Goal: Task Accomplishment & Management: Use online tool/utility

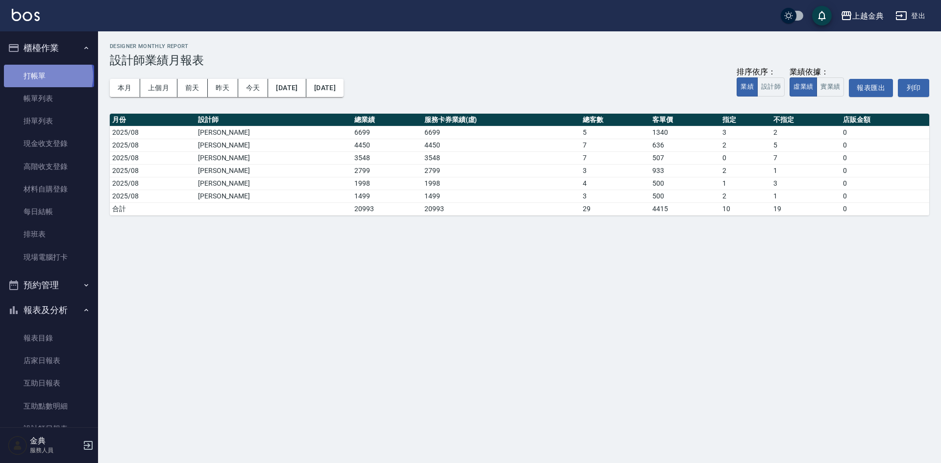
click at [48, 76] on link "打帳單" at bounding box center [49, 76] width 90 height 23
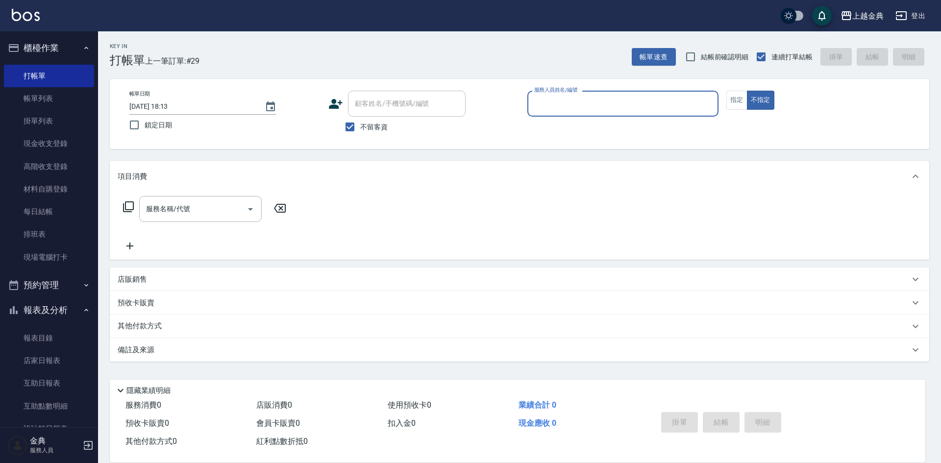
click at [620, 88] on div "帳單日期 [DATE] 18:13 鎖定日期 顧客姓名/手機號碼/編號 顧客姓名/手機號碼/編號 不留客資 服務人員姓名/編號 服務人員姓名/編號 指定 不指定" at bounding box center [519, 114] width 819 height 70
click at [735, 99] on button "指定" at bounding box center [736, 100] width 21 height 19
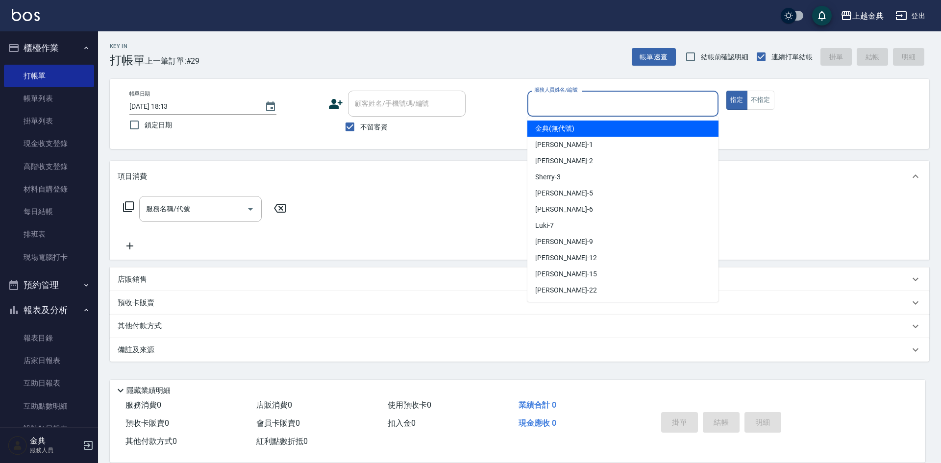
click at [656, 104] on input "服務人員姓名/編號" at bounding box center [623, 103] width 182 height 17
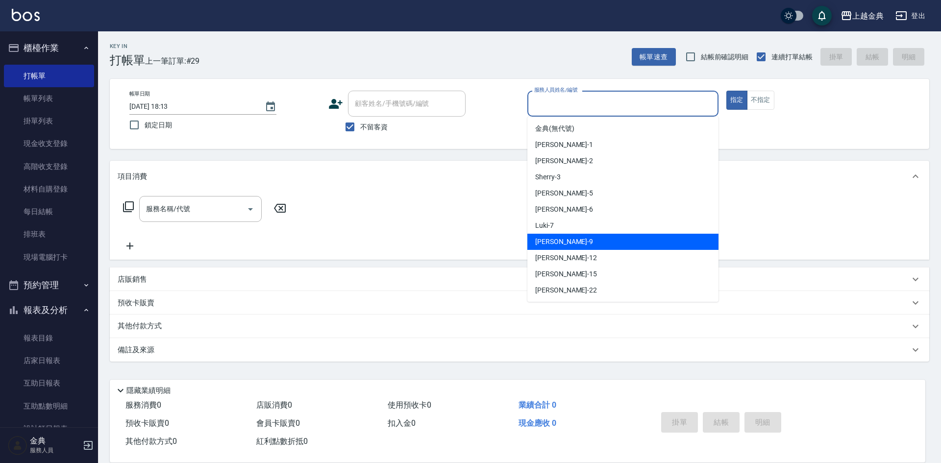
click at [604, 244] on div "[PERSON_NAME] -9" at bounding box center [622, 242] width 191 height 16
type input "[PERSON_NAME]-9"
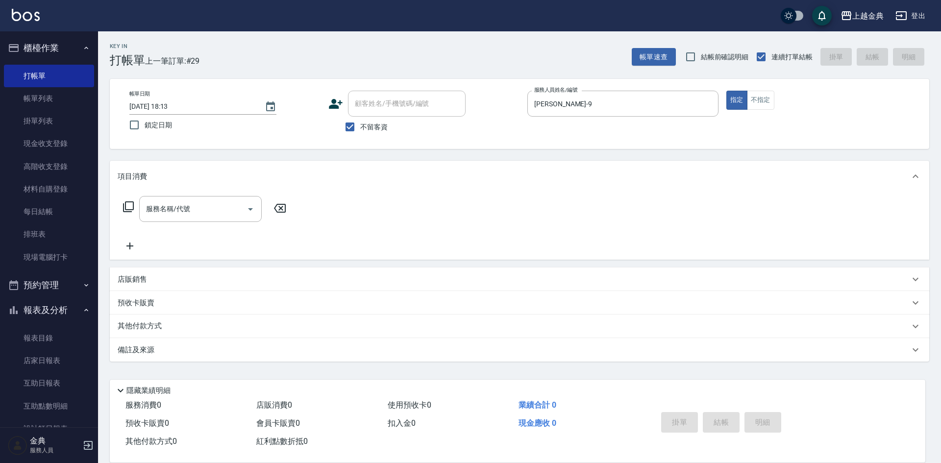
click at [125, 205] on icon at bounding box center [128, 206] width 11 height 11
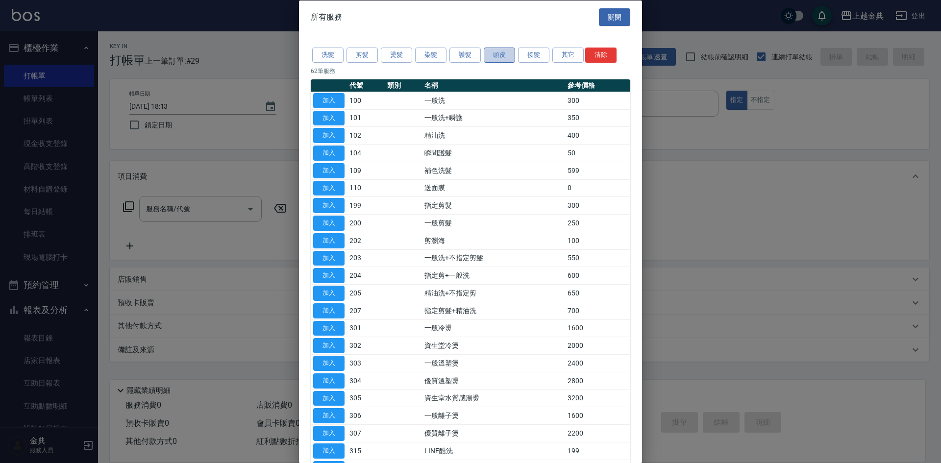
click at [496, 57] on button "頭皮" at bounding box center [499, 55] width 31 height 15
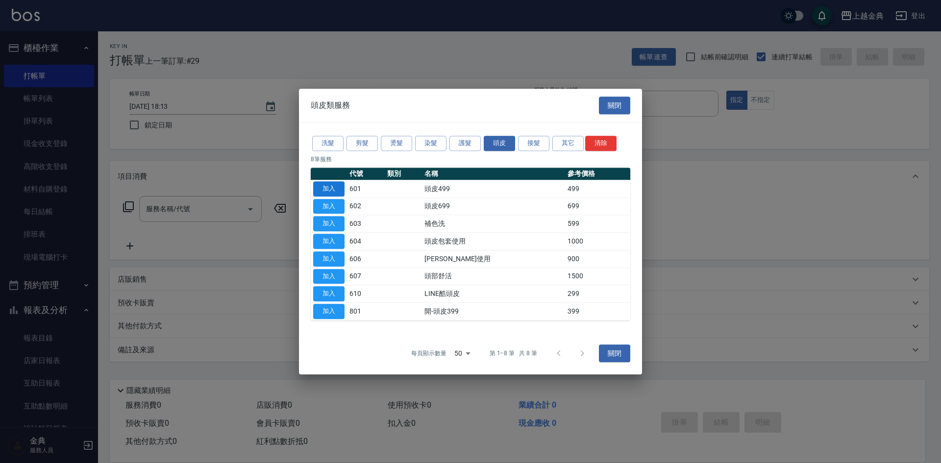
click at [332, 189] on button "加入" at bounding box center [328, 188] width 31 height 15
type input "頭皮499(601)"
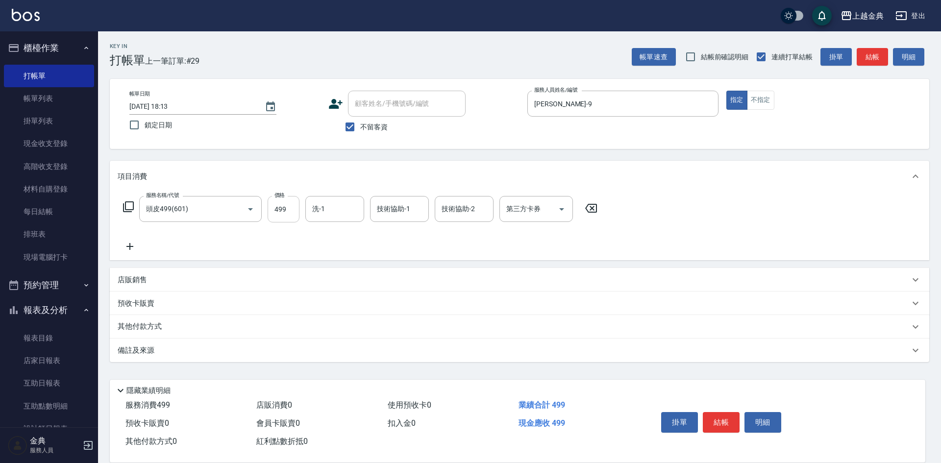
click at [286, 209] on input "499" at bounding box center [284, 209] width 32 height 26
type input "799"
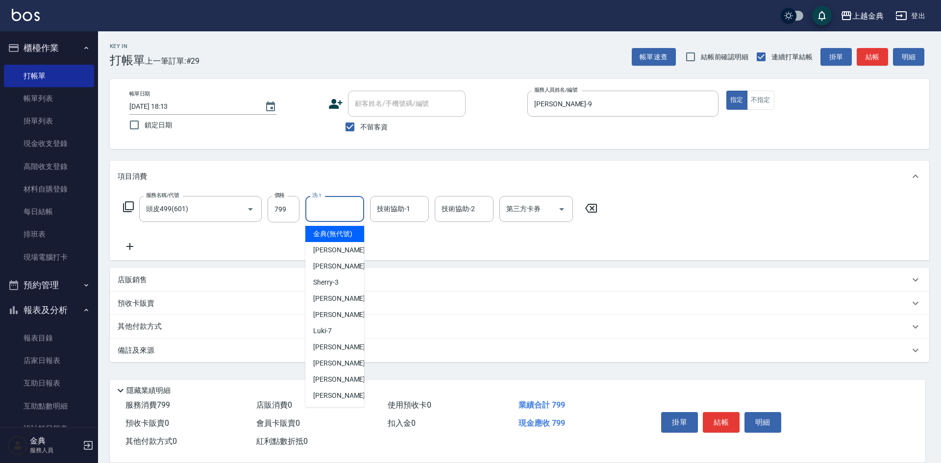
click at [338, 210] on input "洗-1" at bounding box center [335, 208] width 50 height 17
click at [319, 368] on span "[PERSON_NAME]-12" at bounding box center [344, 363] width 62 height 10
type input "[PERSON_NAME]-12"
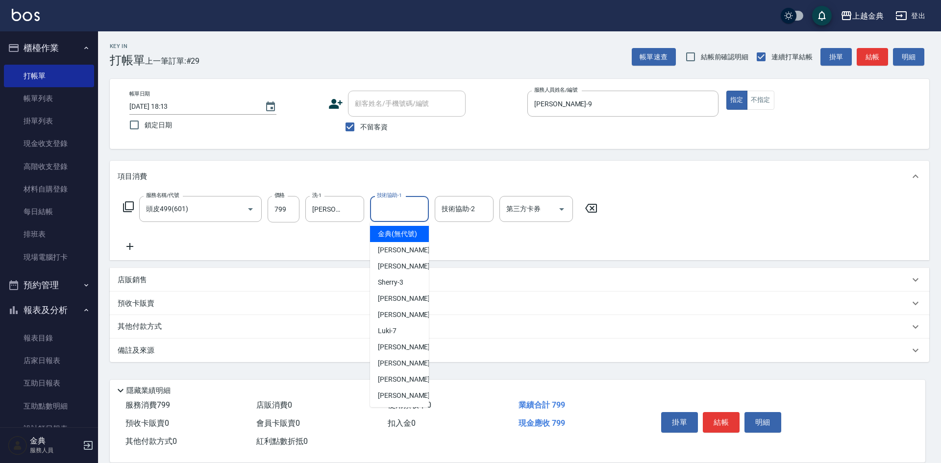
click at [417, 211] on input "技術協助-1" at bounding box center [399, 208] width 50 height 17
click at [388, 368] on span "[PERSON_NAME]-12" at bounding box center [409, 363] width 62 height 10
type input "[PERSON_NAME]-12"
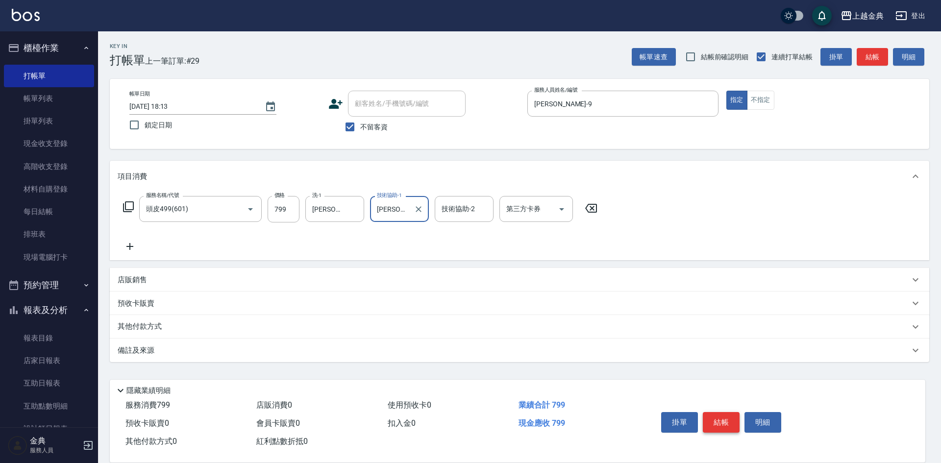
click at [721, 415] on button "結帳" at bounding box center [721, 422] width 37 height 21
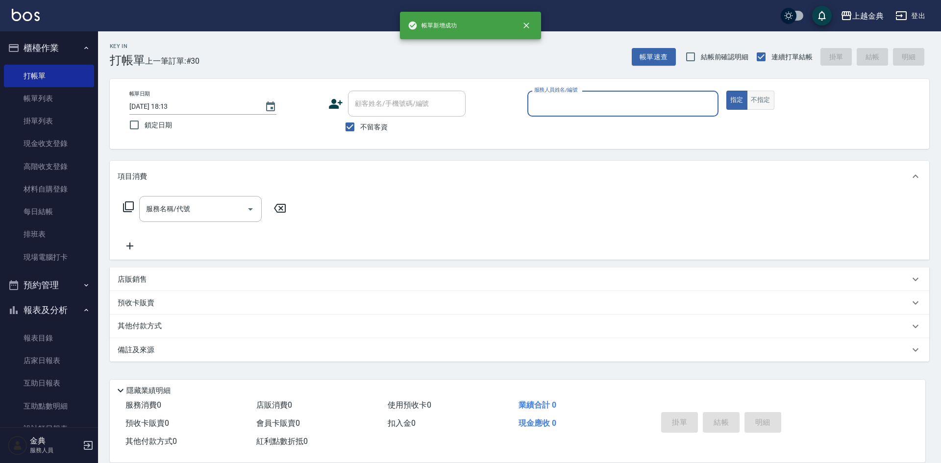
click at [756, 101] on button "不指定" at bounding box center [760, 100] width 27 height 19
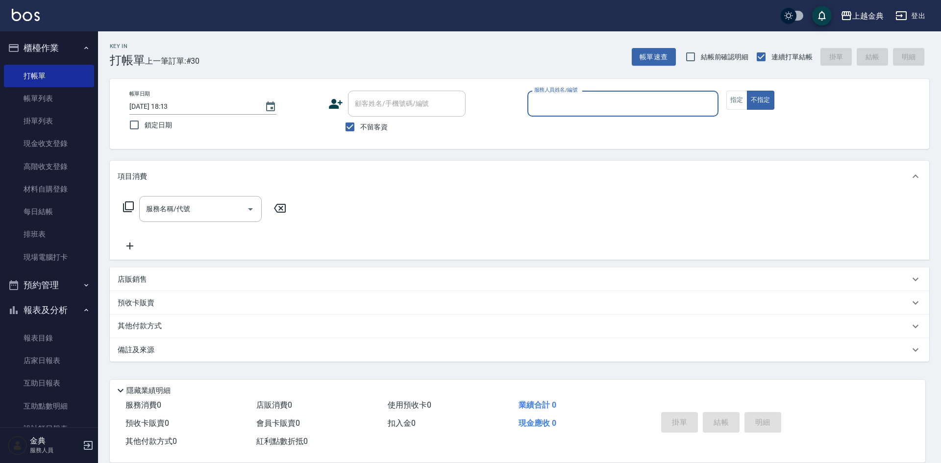
click at [668, 97] on input "服務人員姓名/編號" at bounding box center [623, 103] width 182 height 17
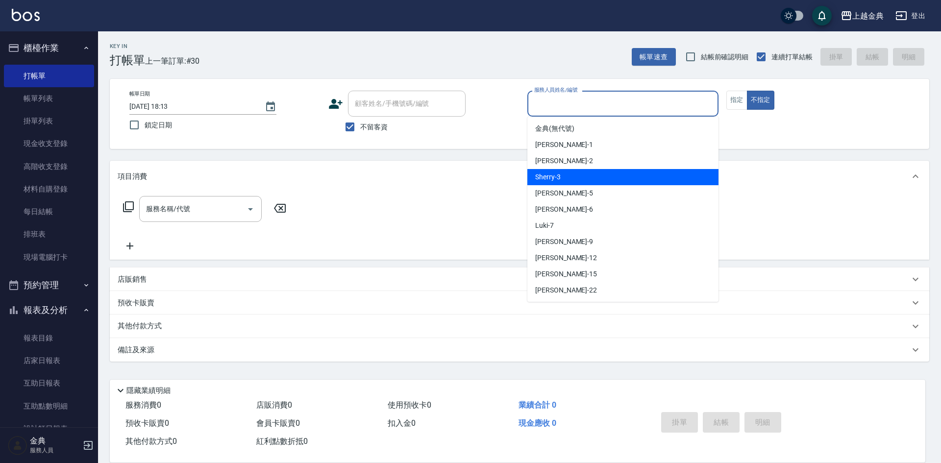
click at [628, 169] on div "Sherry -3" at bounding box center [622, 177] width 191 height 16
type input "Sherry-3"
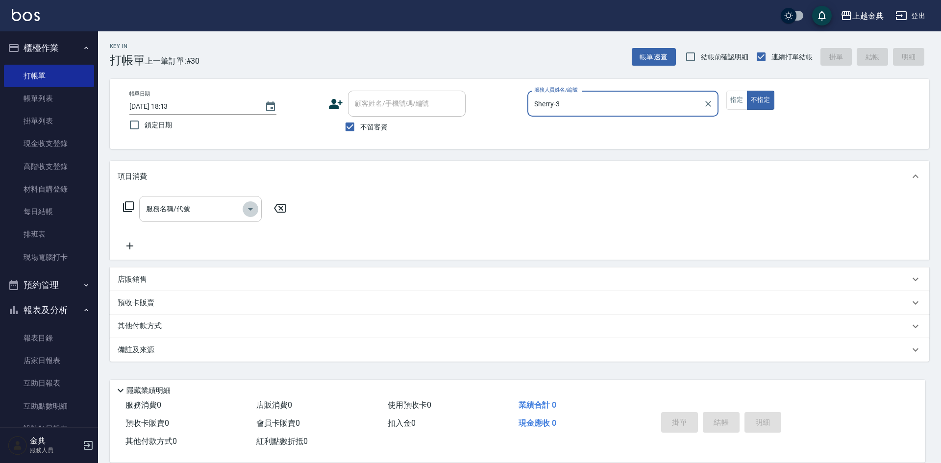
click at [251, 211] on icon "Open" at bounding box center [251, 209] width 12 height 12
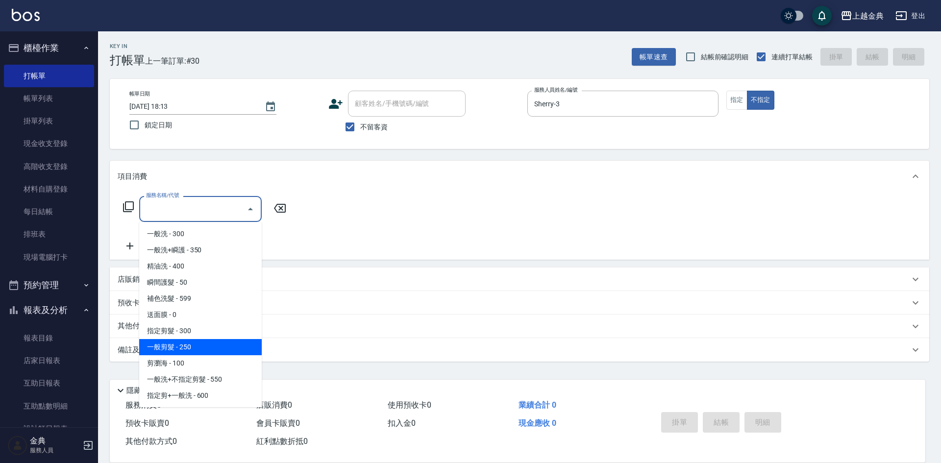
click at [205, 346] on span "一般剪髮 - 250" at bounding box center [200, 347] width 123 height 16
type input "一般剪髮(200)"
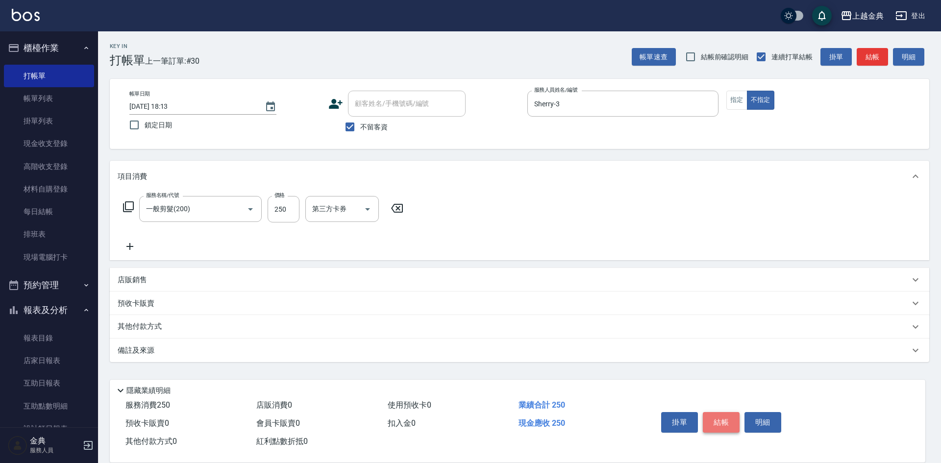
click at [719, 421] on button "結帳" at bounding box center [721, 422] width 37 height 21
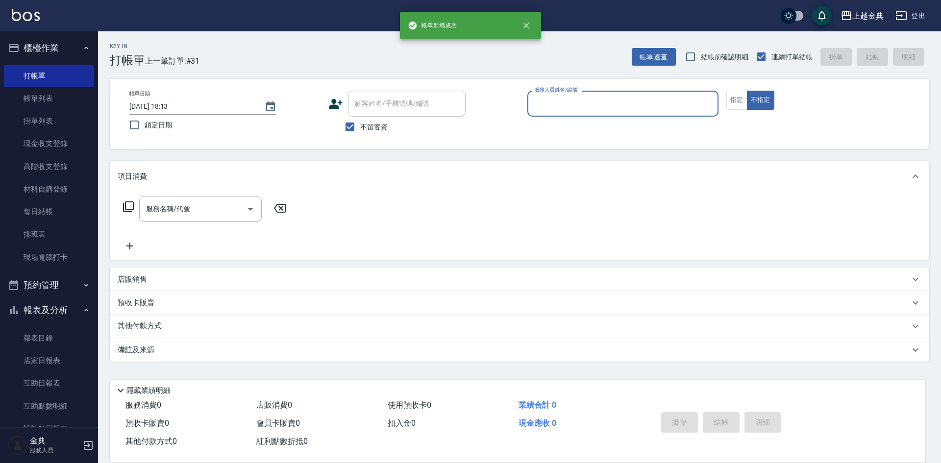
click at [661, 107] on input "服務人員姓名/編號" at bounding box center [623, 103] width 182 height 17
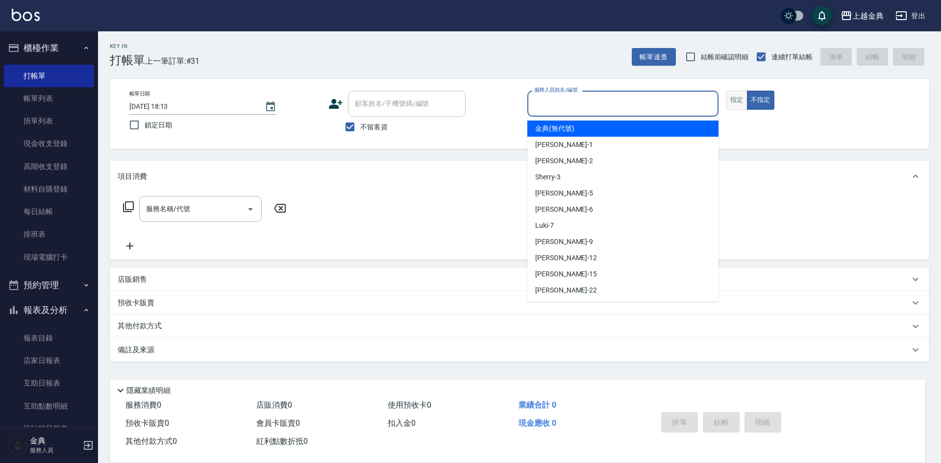
click at [740, 98] on button "指定" at bounding box center [736, 100] width 21 height 19
click at [657, 98] on input "服務人員姓名/編號" at bounding box center [623, 103] width 182 height 17
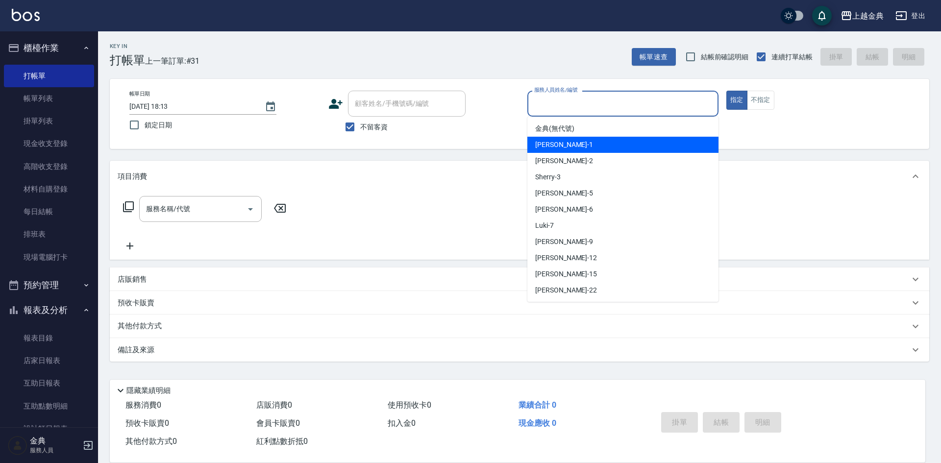
click at [633, 139] on div "Emma -1" at bounding box center [622, 145] width 191 height 16
type input "Emma-1"
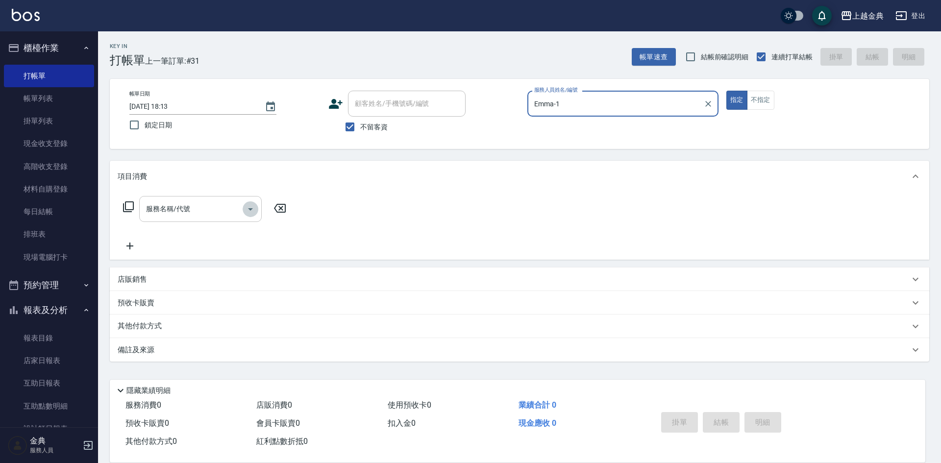
click at [247, 207] on icon "Open" at bounding box center [251, 209] width 12 height 12
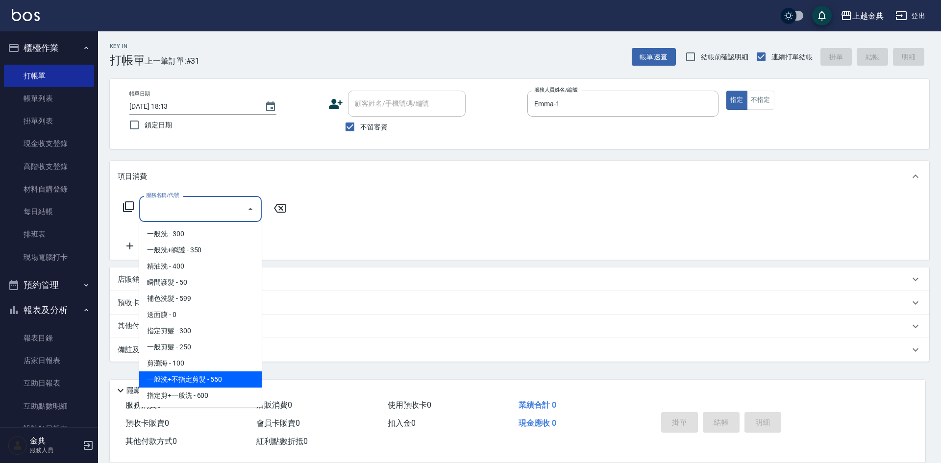
scroll to position [49, 0]
click at [222, 374] on span "指定剪髮+精油洗 - 700" at bounding box center [200, 379] width 123 height 16
type input "指定剪髮+精油洗(207)"
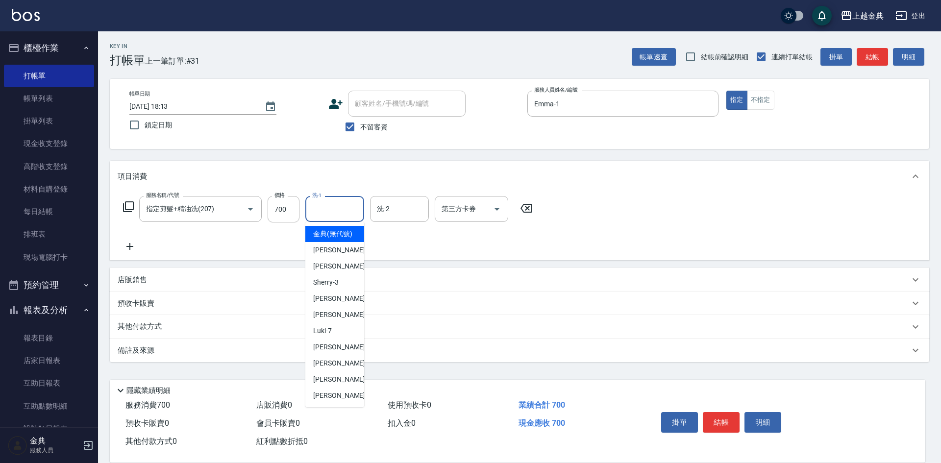
click at [338, 212] on input "洗-1" at bounding box center [335, 208] width 50 height 17
click at [342, 399] on div "[PERSON_NAME] -22" at bounding box center [334, 396] width 59 height 16
type input "[PERSON_NAME]-22"
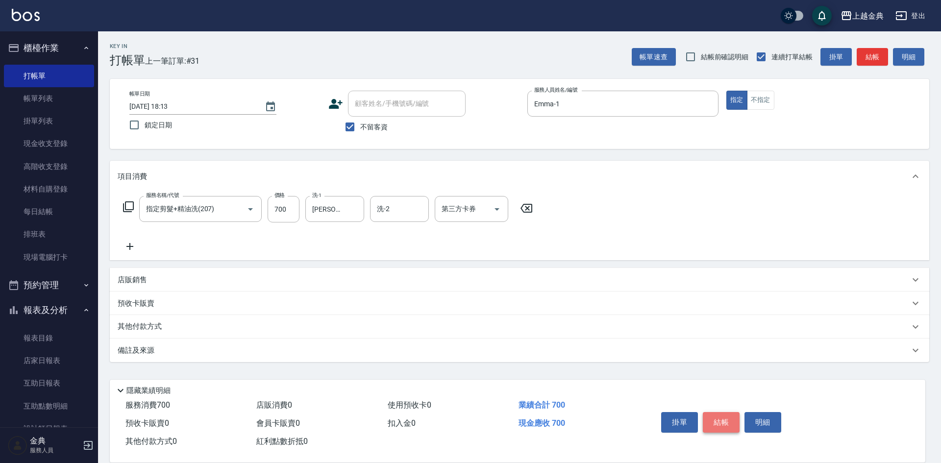
click at [713, 415] on button "結帳" at bounding box center [721, 422] width 37 height 21
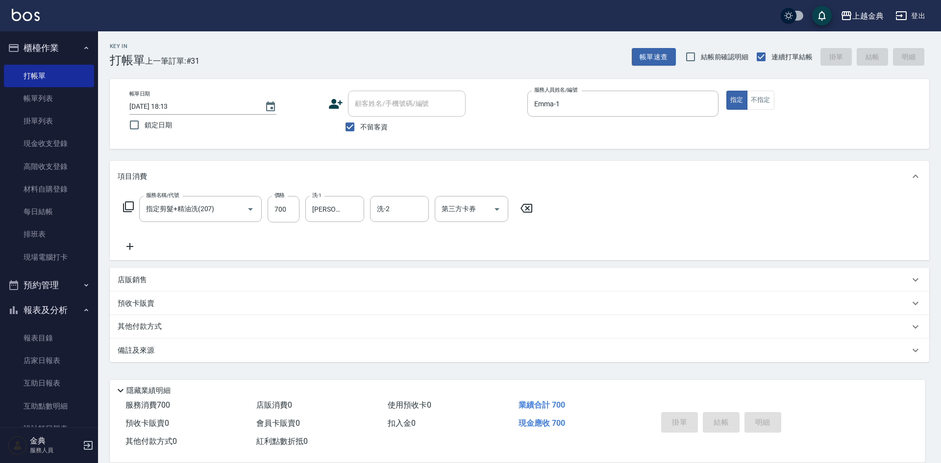
type input "[DATE] 18:14"
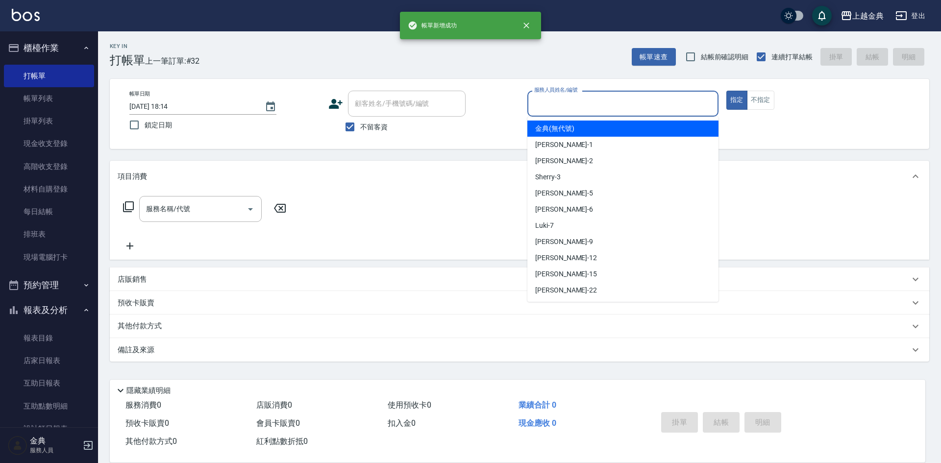
click at [659, 101] on input "服務人員姓名/編號" at bounding box center [623, 103] width 182 height 17
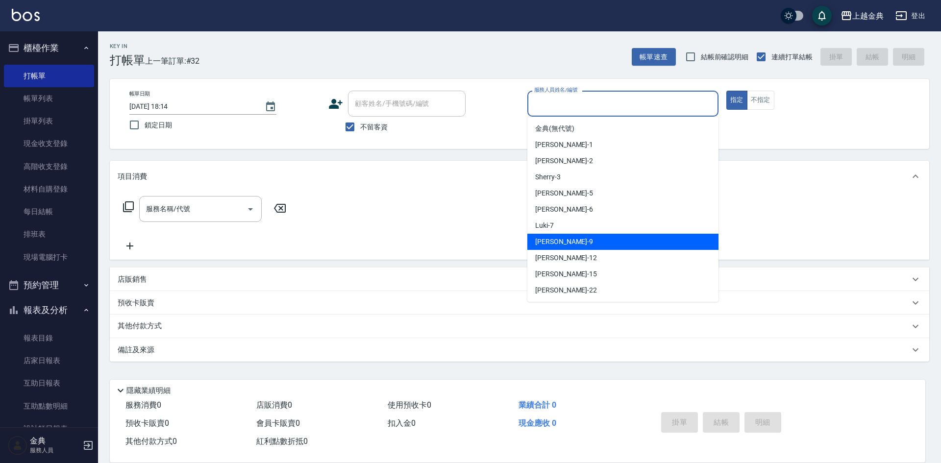
click at [636, 236] on div "[PERSON_NAME] -9" at bounding box center [622, 242] width 191 height 16
type input "[PERSON_NAME]-9"
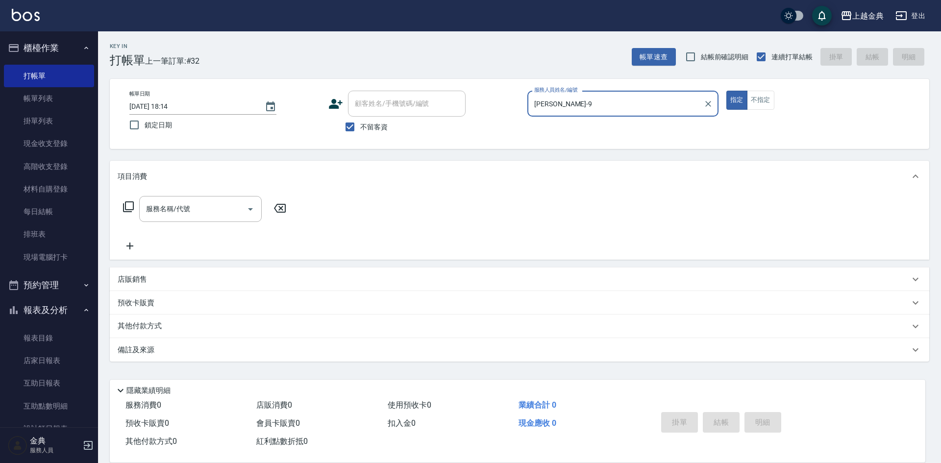
click at [129, 207] on icon at bounding box center [129, 207] width 12 height 12
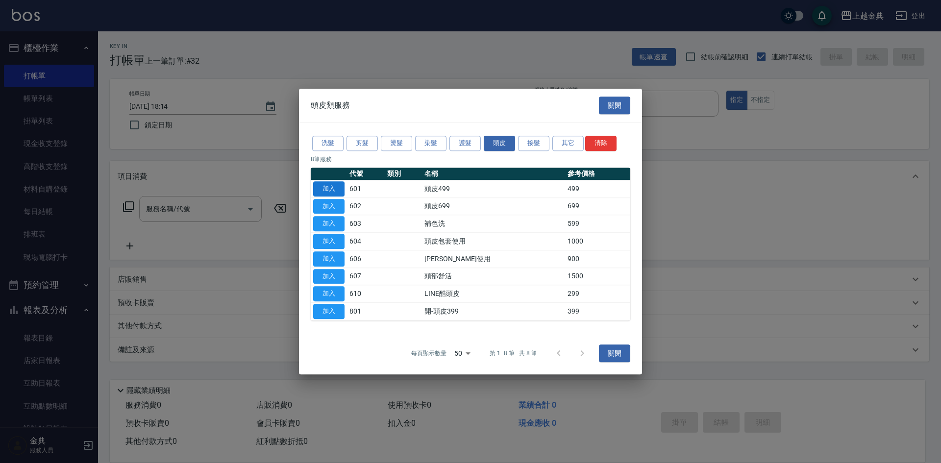
click at [331, 190] on button "加入" at bounding box center [328, 188] width 31 height 15
type input "頭皮499(601)"
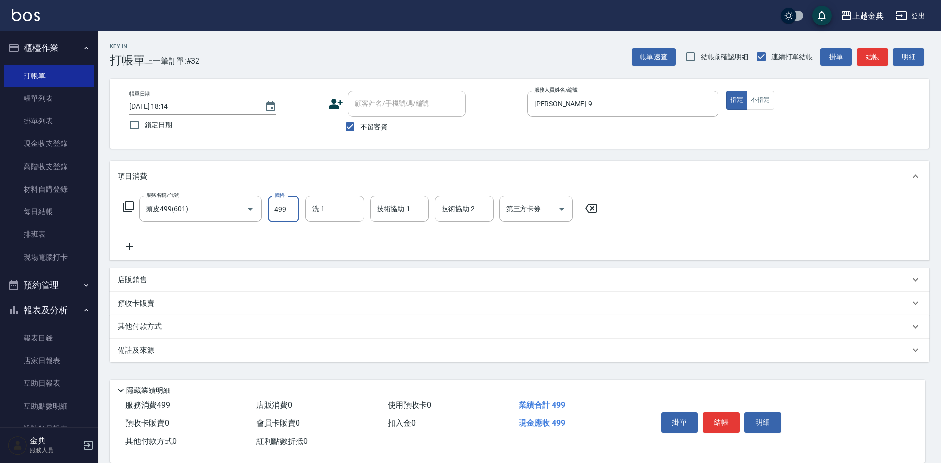
click at [287, 206] on input "499" at bounding box center [284, 209] width 32 height 26
type input "999"
click at [723, 420] on button "結帳" at bounding box center [721, 422] width 37 height 21
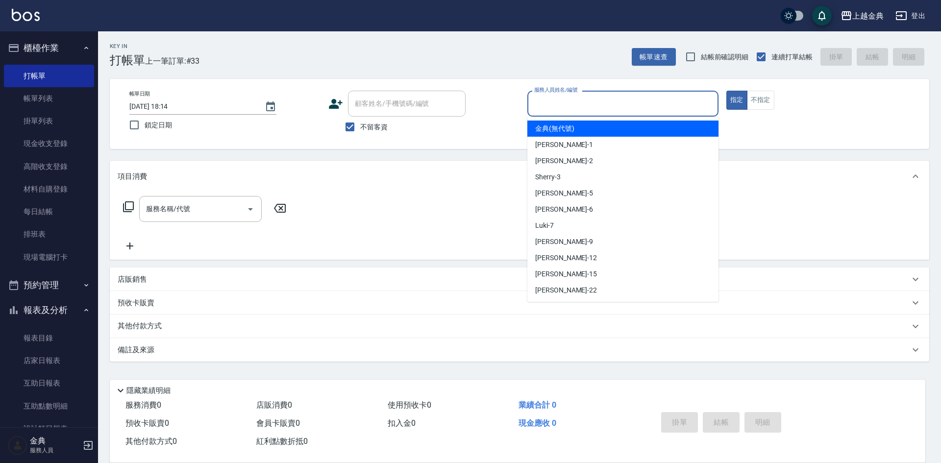
click at [649, 106] on input "服務人員姓名/編號" at bounding box center [623, 103] width 182 height 17
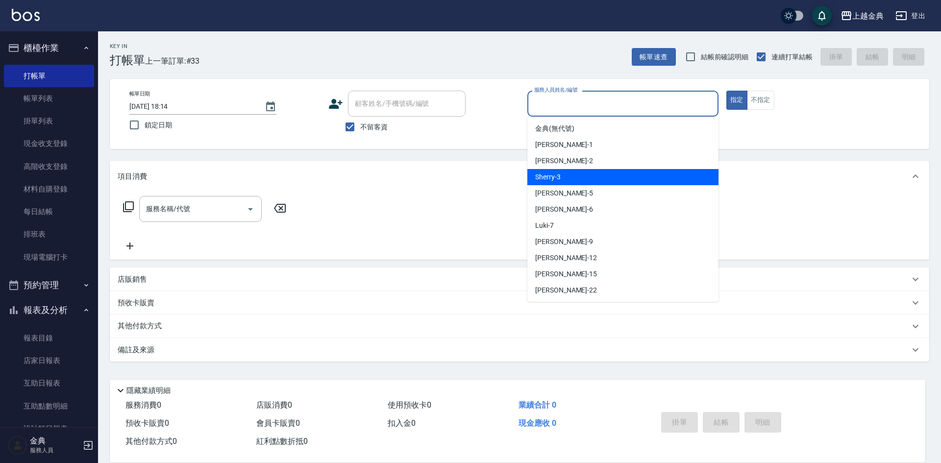
click at [624, 175] on div "Sherry -3" at bounding box center [622, 177] width 191 height 16
type input "Sherry-3"
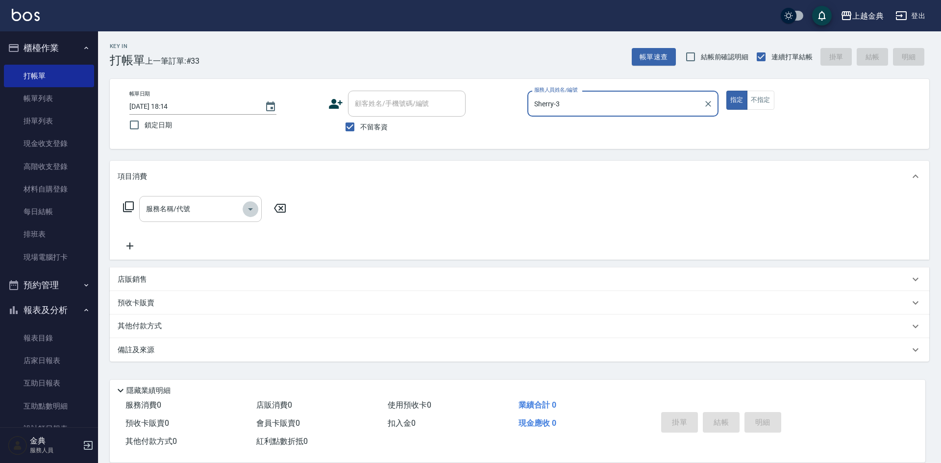
click at [253, 206] on icon "Open" at bounding box center [251, 209] width 12 height 12
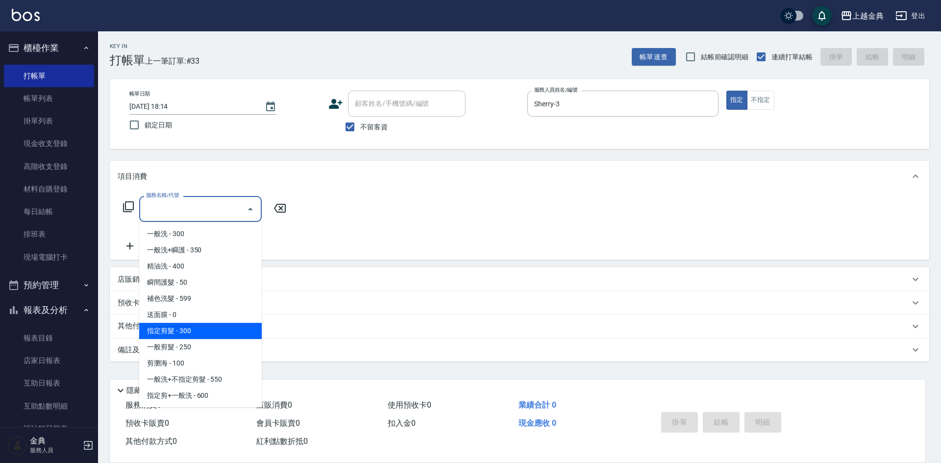
click at [221, 333] on span "指定剪髮 - 300" at bounding box center [200, 331] width 123 height 16
type input "指定剪髮(199)"
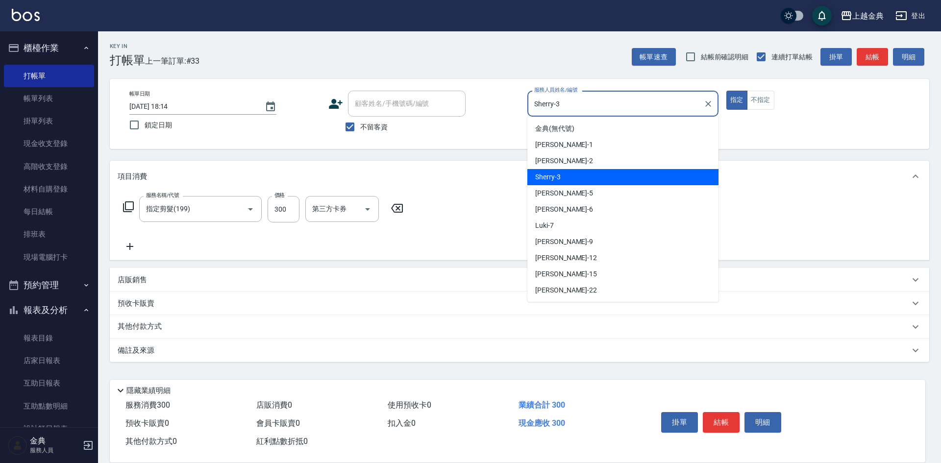
click at [643, 107] on input "Sherry-3" at bounding box center [616, 103] width 168 height 17
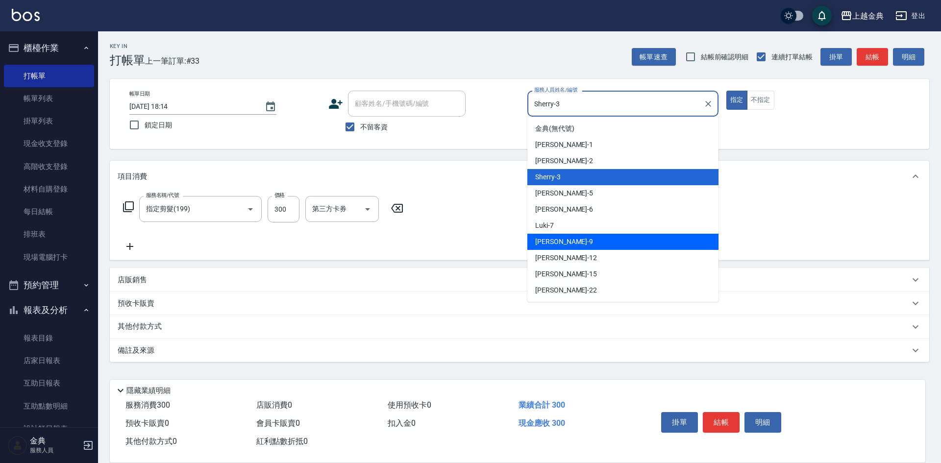
click at [624, 240] on div "[PERSON_NAME] -9" at bounding box center [622, 242] width 191 height 16
type input "[PERSON_NAME]-9"
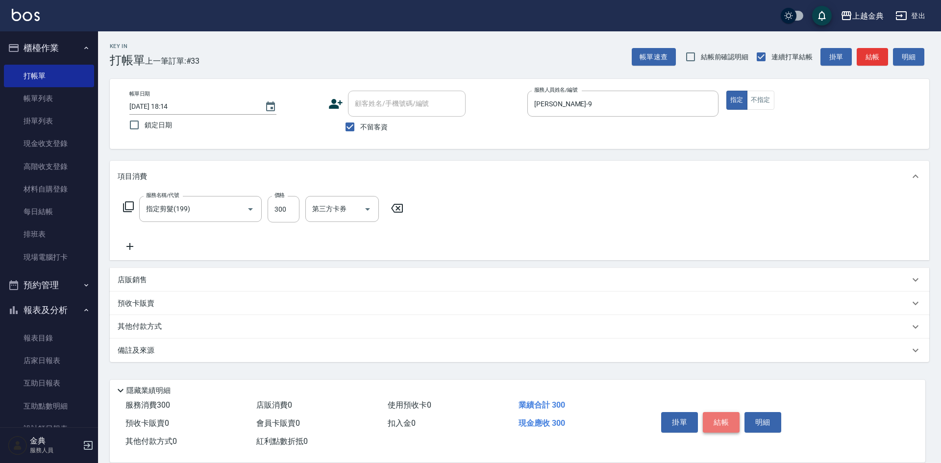
click at [724, 421] on button "結帳" at bounding box center [721, 422] width 37 height 21
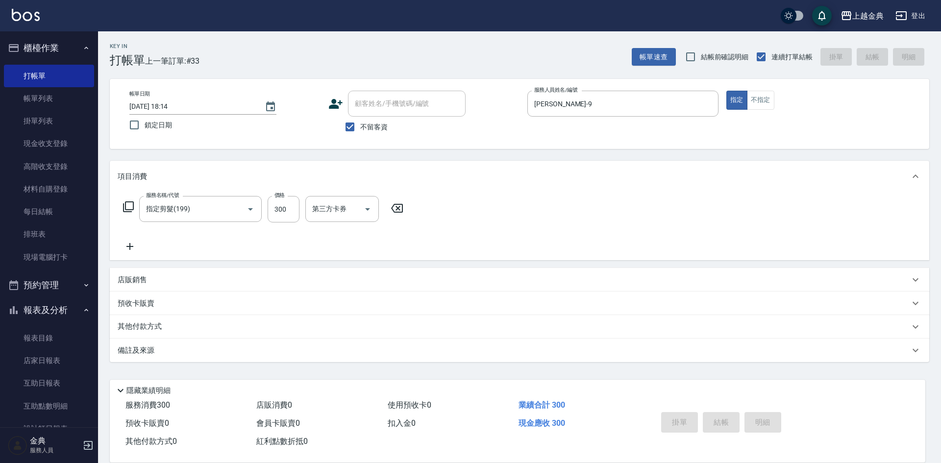
type input "[DATE] 18:28"
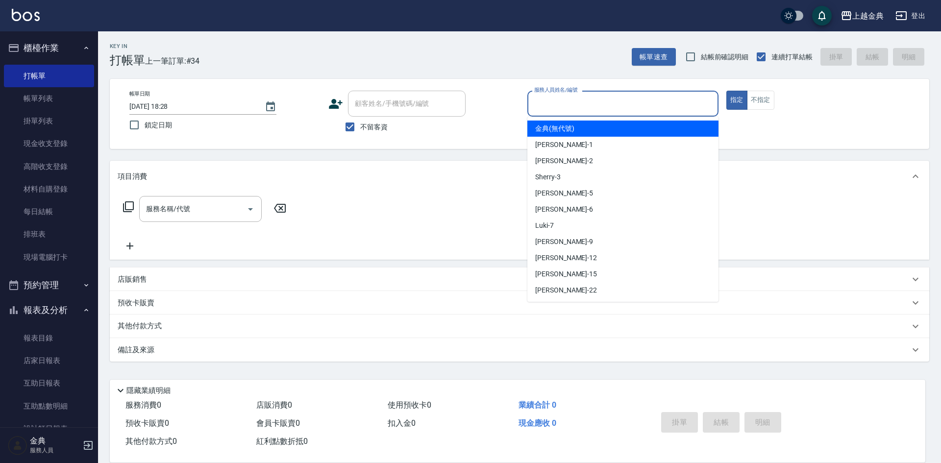
click at [664, 96] on input "服務人員姓名/編號" at bounding box center [623, 103] width 182 height 17
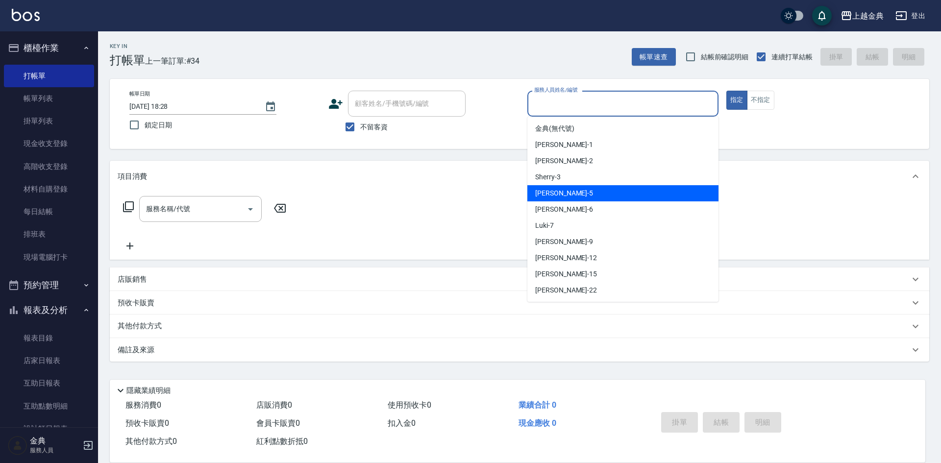
click at [637, 196] on div "[PERSON_NAME] -5" at bounding box center [622, 193] width 191 height 16
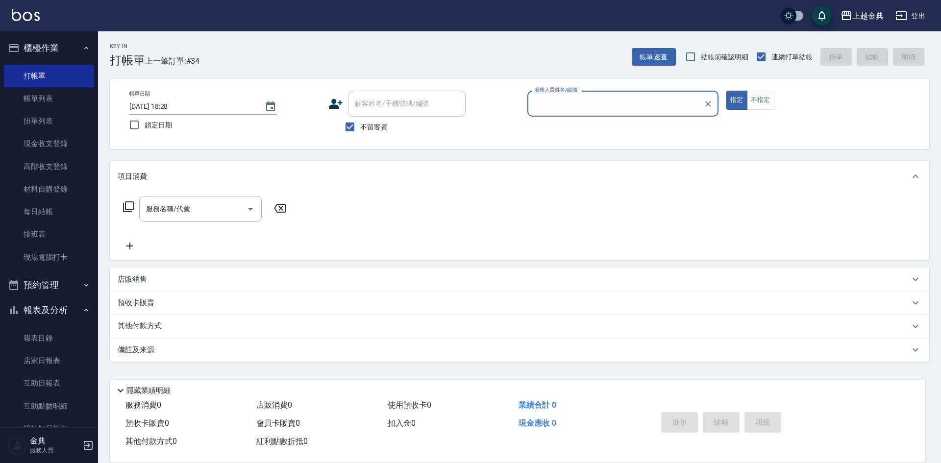
type input "[PERSON_NAME]-5"
click at [251, 208] on icon "Open" at bounding box center [251, 209] width 12 height 12
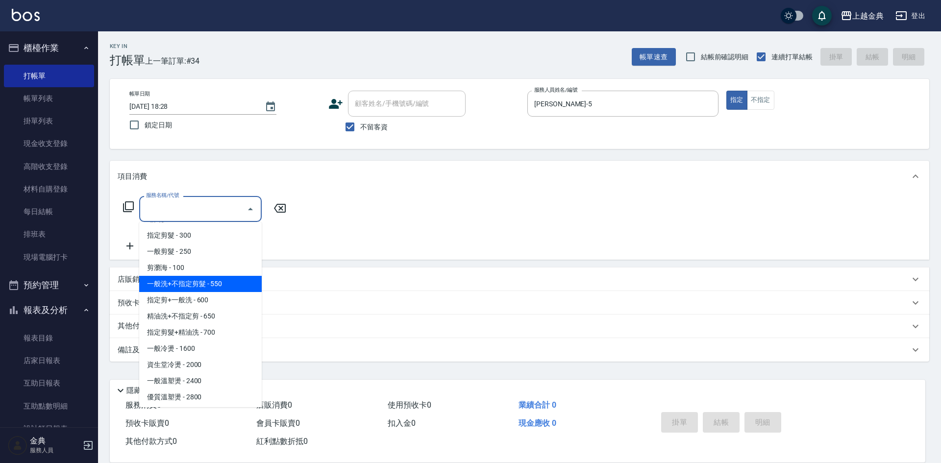
scroll to position [98, 0]
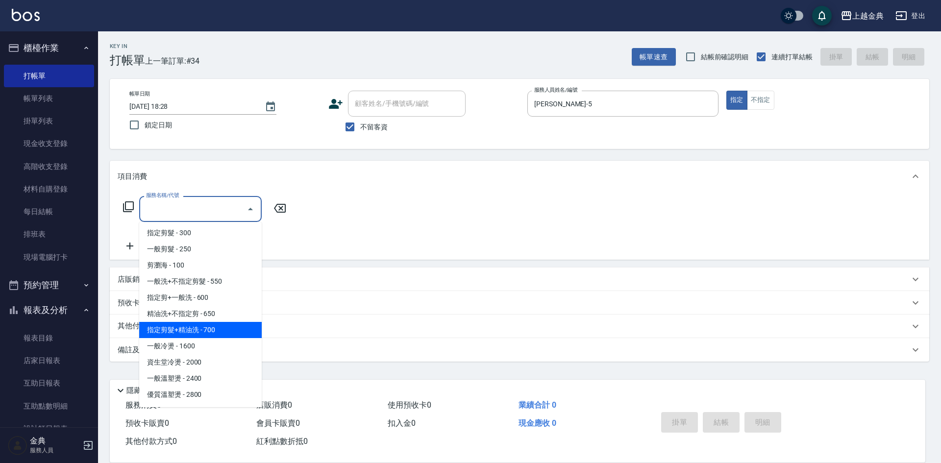
click at [245, 325] on span "指定剪髮+精油洗 - 700" at bounding box center [200, 330] width 123 height 16
type input "指定剪髮+精油洗(207)"
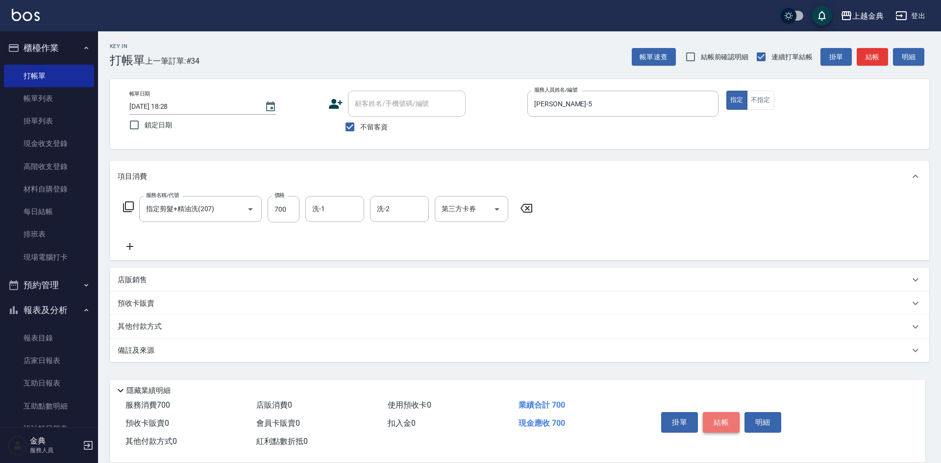
click at [715, 421] on button "結帳" at bounding box center [721, 422] width 37 height 21
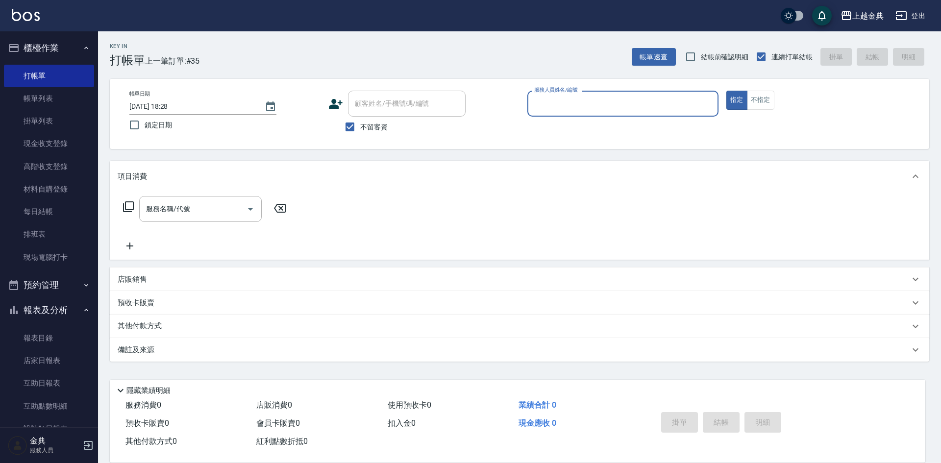
click at [588, 104] on input "服務人員姓名/編號" at bounding box center [623, 103] width 182 height 17
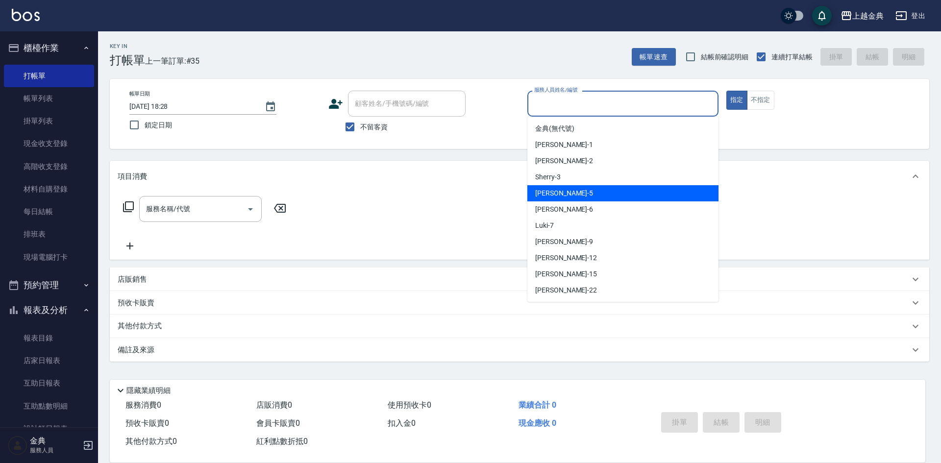
click at [543, 191] on span "[PERSON_NAME] -5" at bounding box center [564, 193] width 58 height 10
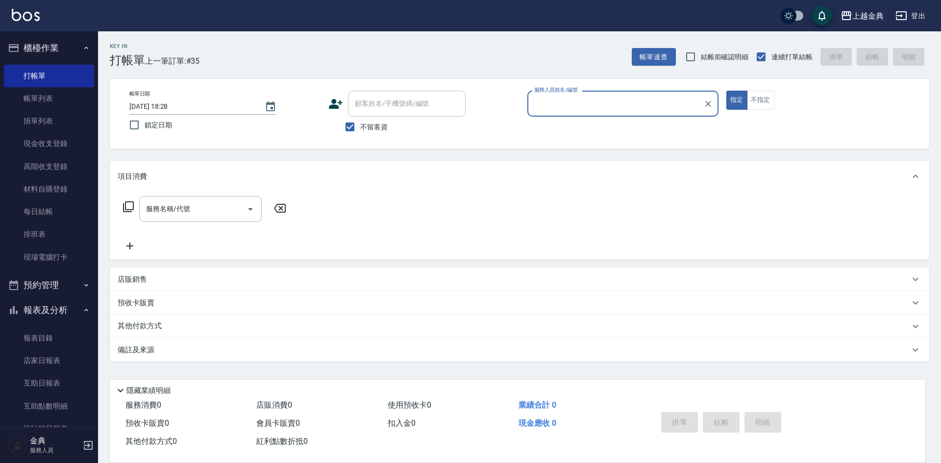
type input "[PERSON_NAME]-5"
click at [129, 205] on icon at bounding box center [129, 207] width 12 height 12
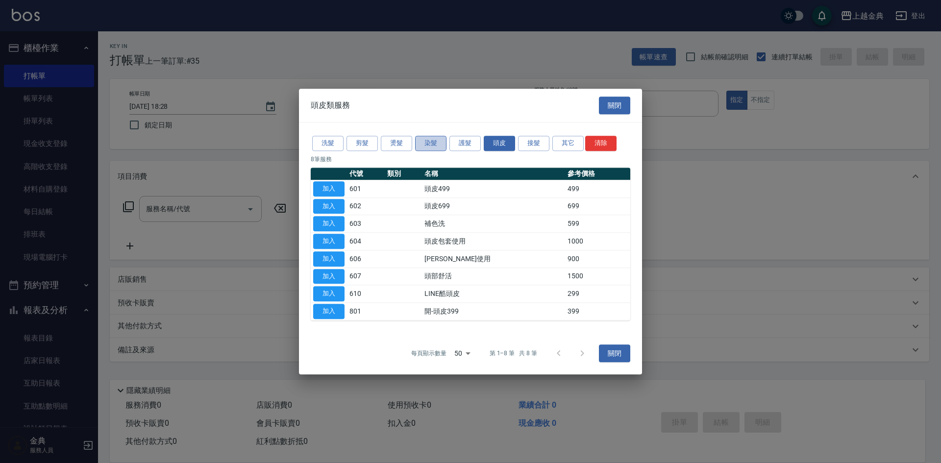
click at [424, 144] on button "染髮" at bounding box center [430, 143] width 31 height 15
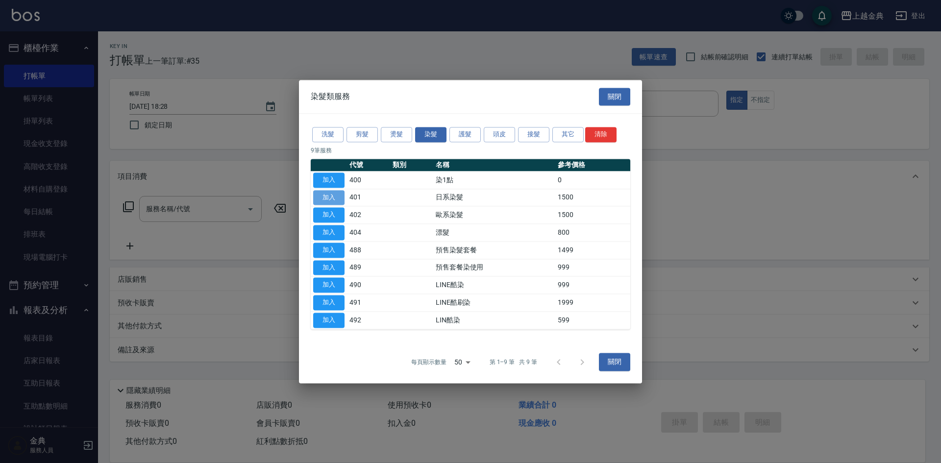
click at [327, 196] on button "加入" at bounding box center [328, 197] width 31 height 15
type input "日系染髮(401)"
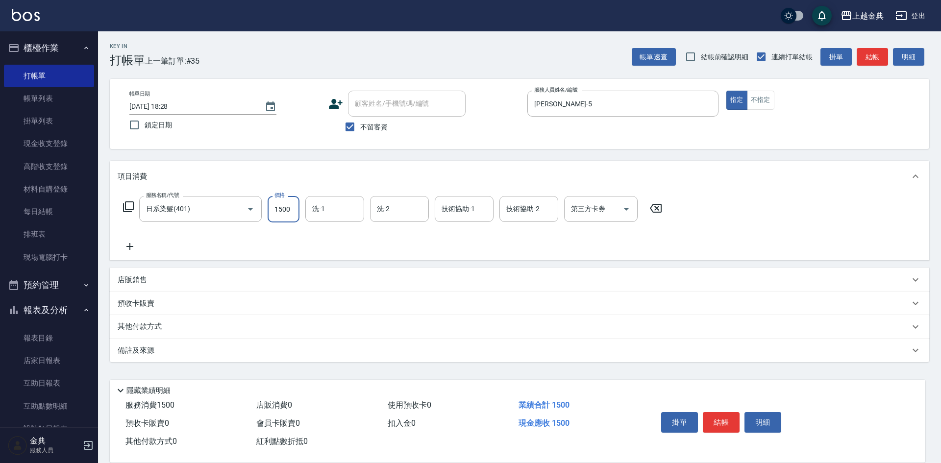
click at [287, 210] on input "1500" at bounding box center [284, 209] width 32 height 26
type input "1800"
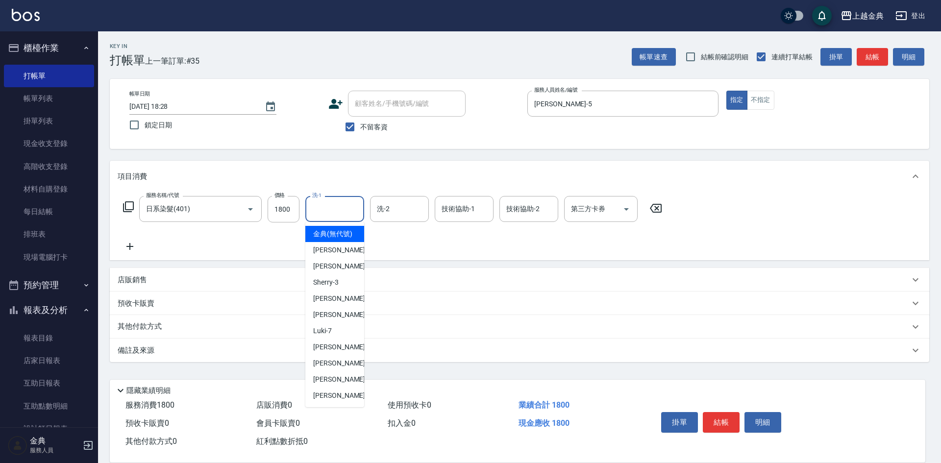
click at [331, 214] on input "洗-1" at bounding box center [335, 208] width 50 height 17
click at [349, 403] on div "[PERSON_NAME] -22" at bounding box center [334, 396] width 59 height 16
type input "[PERSON_NAME]-22"
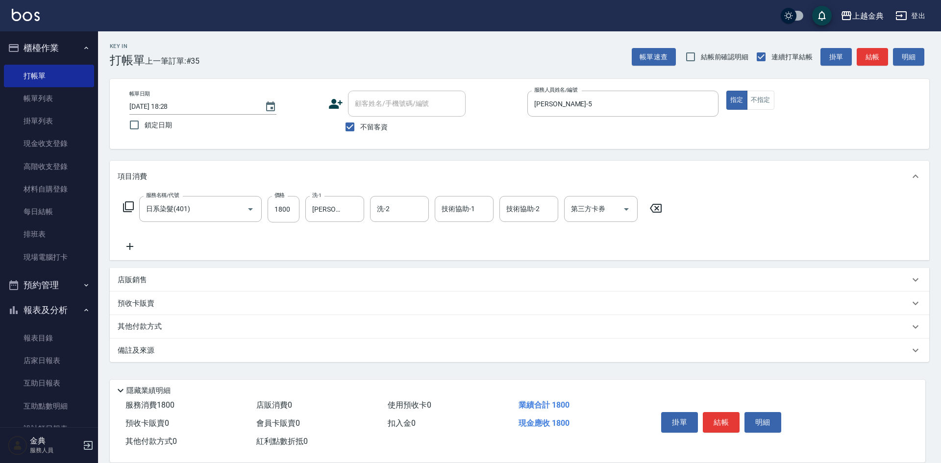
click at [175, 333] on div "其他付款方式" at bounding box center [519, 327] width 819 height 24
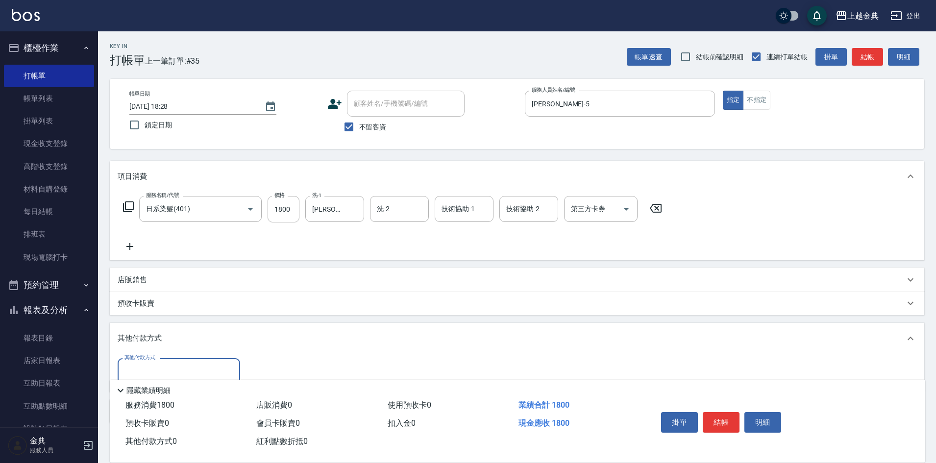
scroll to position [49, 0]
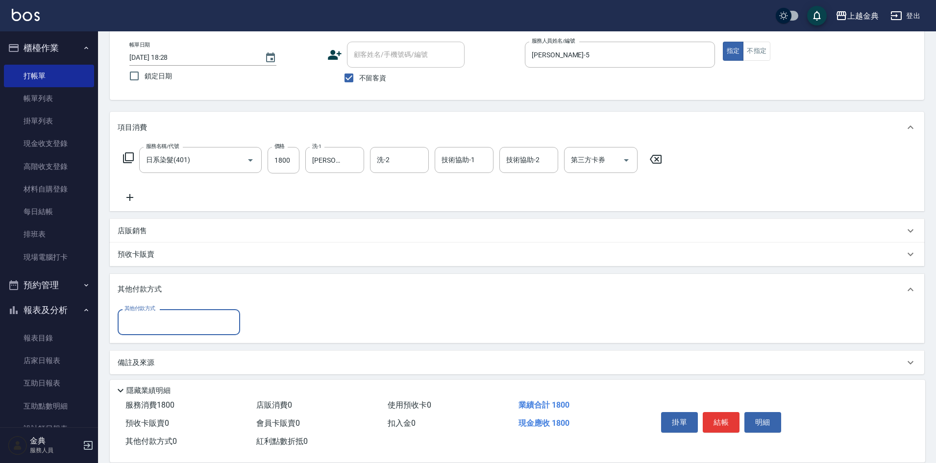
click at [174, 321] on input "其他付款方式" at bounding box center [179, 322] width 114 height 17
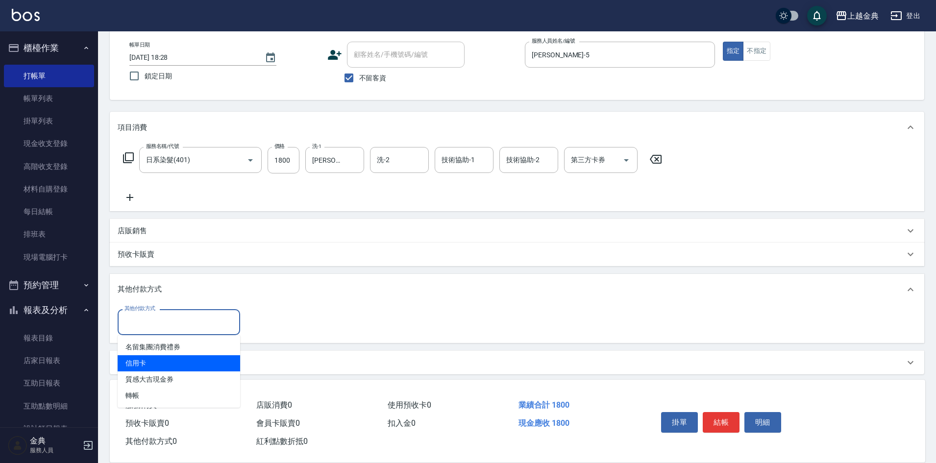
click at [148, 362] on span "信用卡" at bounding box center [179, 363] width 123 height 16
type input "信用卡"
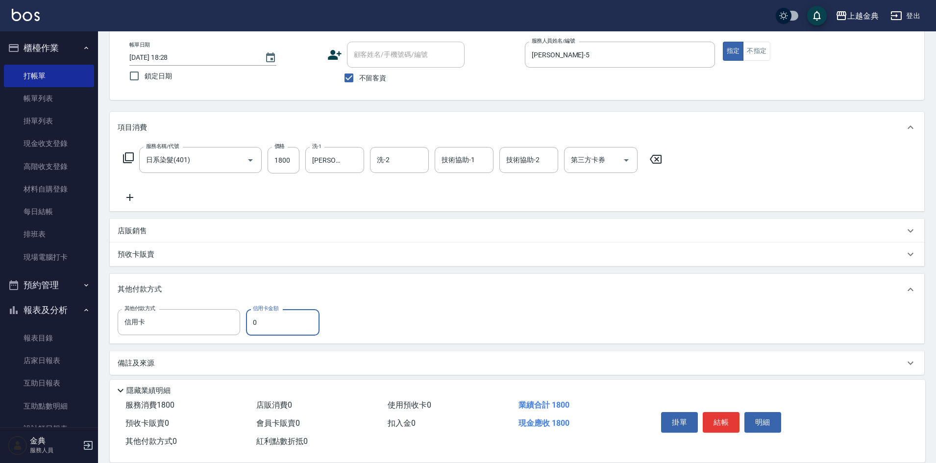
click at [249, 320] on input "0" at bounding box center [283, 322] width 74 height 26
type input "1800"
click at [722, 421] on button "結帳" at bounding box center [721, 422] width 37 height 21
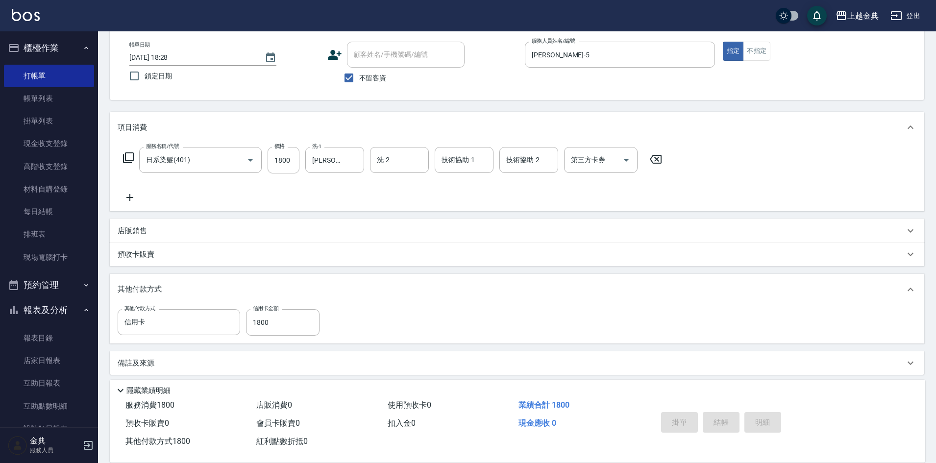
type input "[DATE] 18:29"
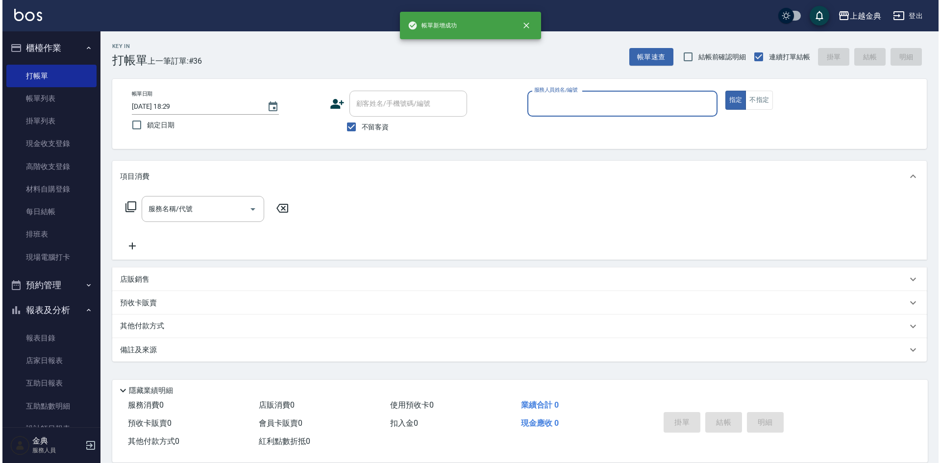
scroll to position [0, 0]
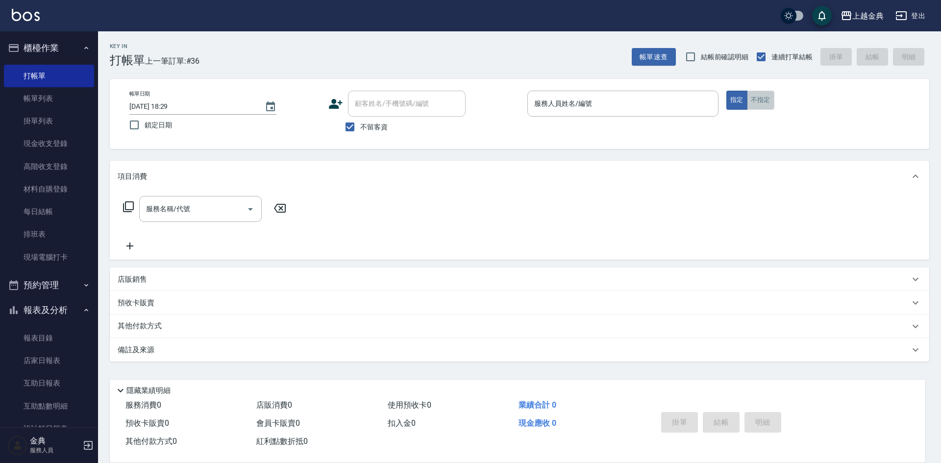
click at [761, 103] on button "不指定" at bounding box center [760, 100] width 27 height 19
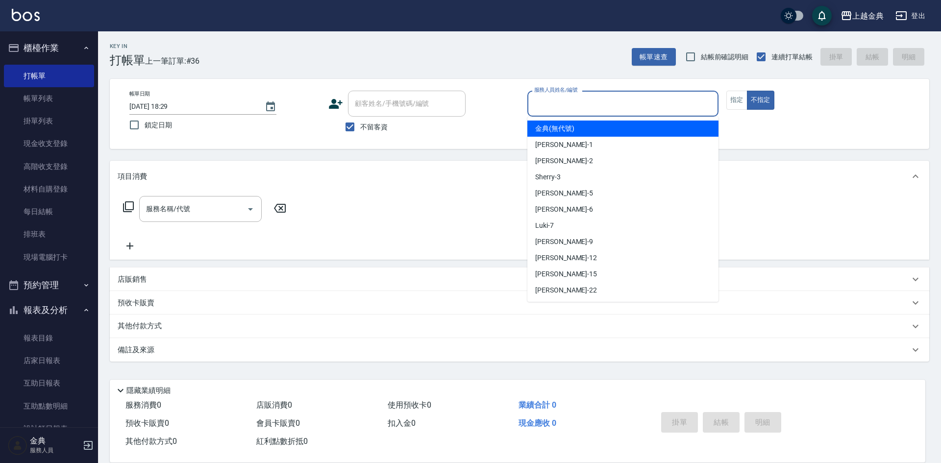
click at [655, 101] on input "服務人員姓名/編號" at bounding box center [623, 103] width 182 height 17
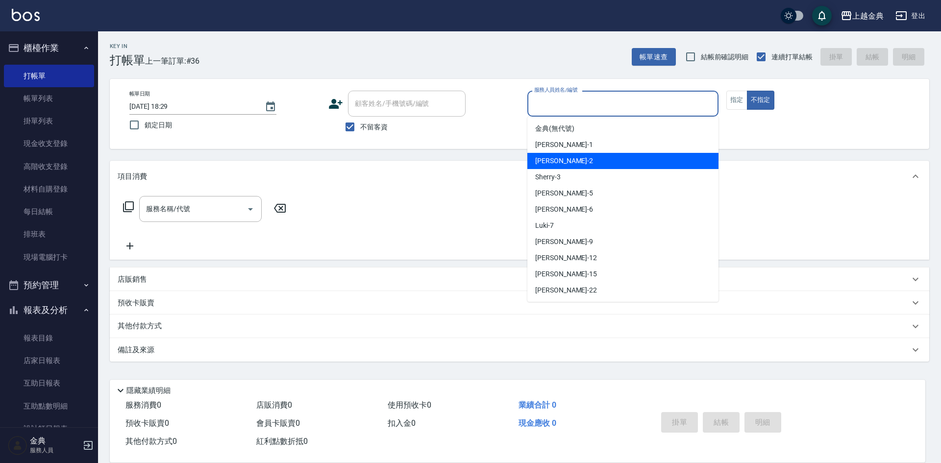
click at [648, 161] on div "Cindy -2" at bounding box center [622, 161] width 191 height 16
type input "Cindy-2"
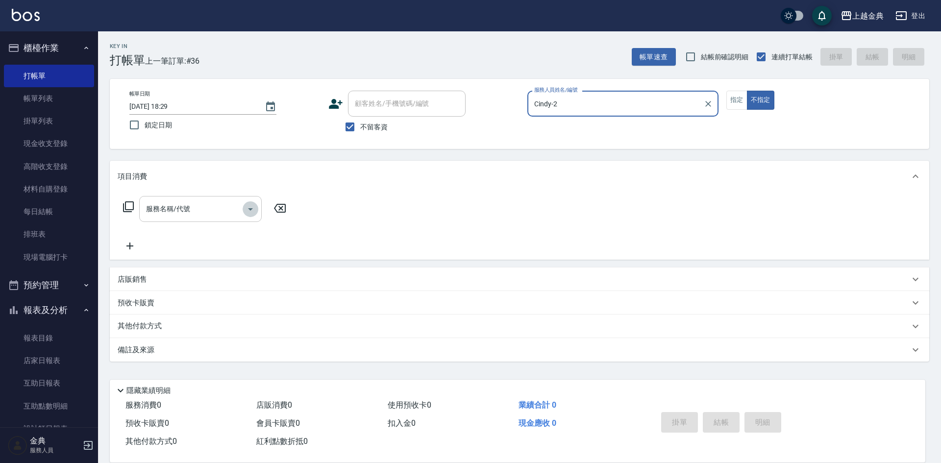
click at [251, 210] on icon "Open" at bounding box center [251, 209] width 12 height 12
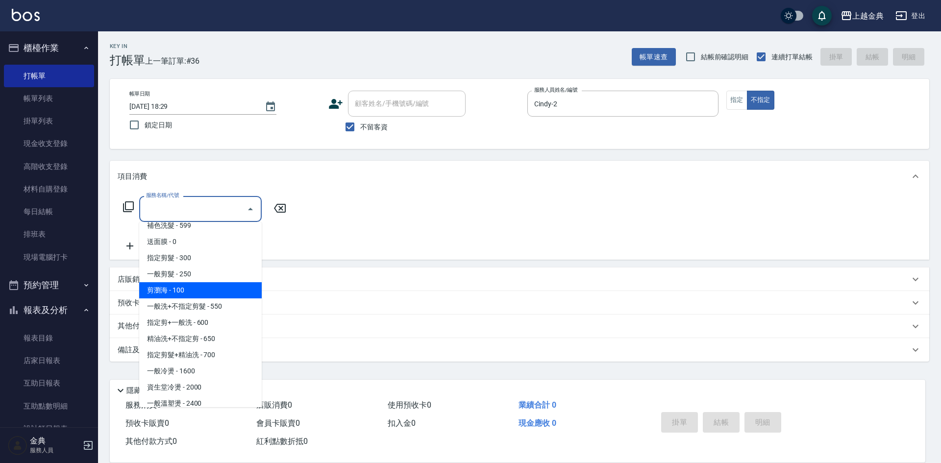
scroll to position [98, 0]
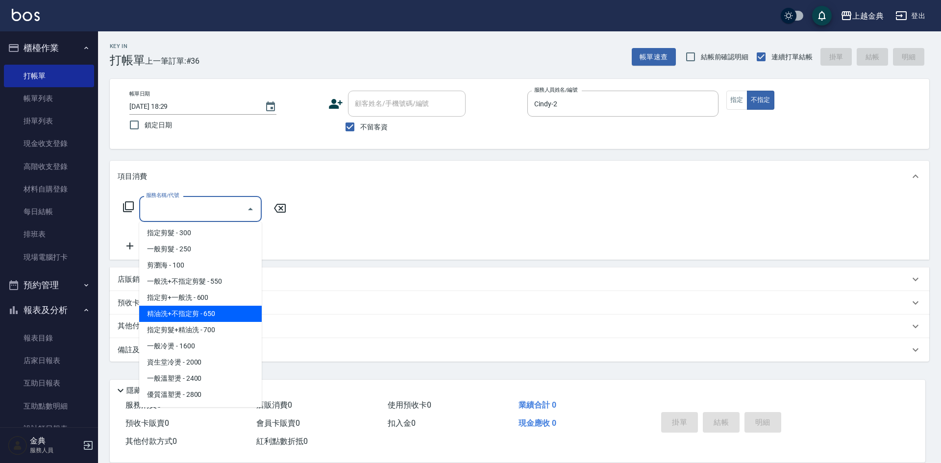
click at [225, 312] on span "精油洗+不指定剪 - 650" at bounding box center [200, 314] width 123 height 16
type input "精油洗+不指定剪(205)"
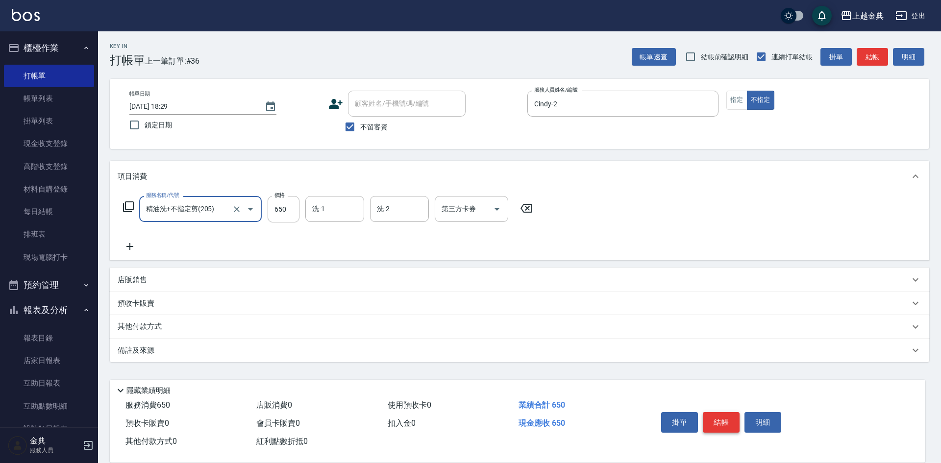
click at [720, 418] on button "結帳" at bounding box center [721, 422] width 37 height 21
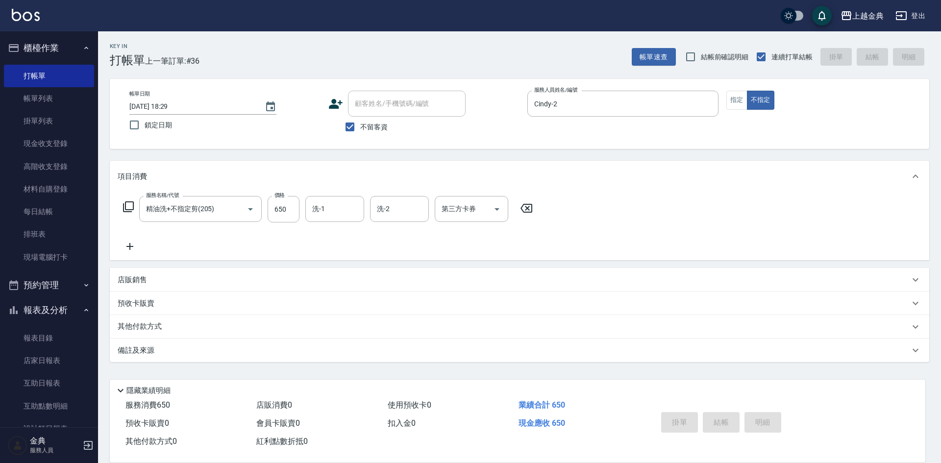
type input "[DATE] 18:37"
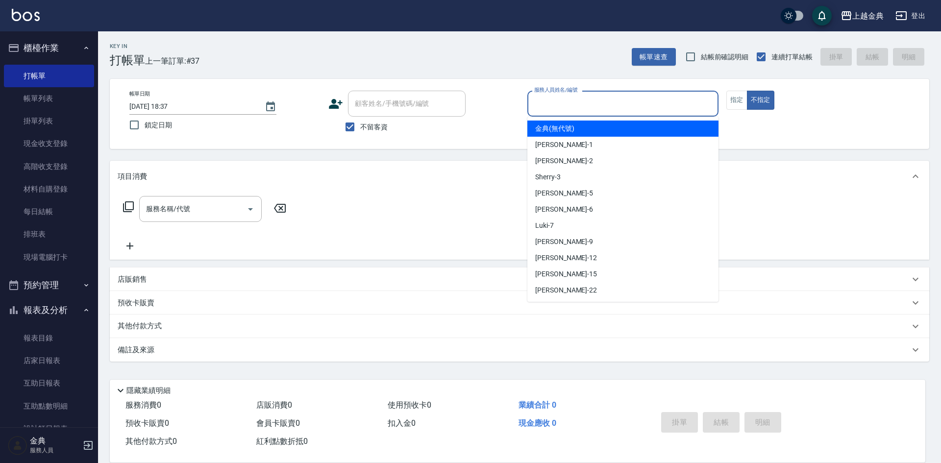
click at [572, 111] on input "服務人員姓名/編號" at bounding box center [623, 103] width 182 height 17
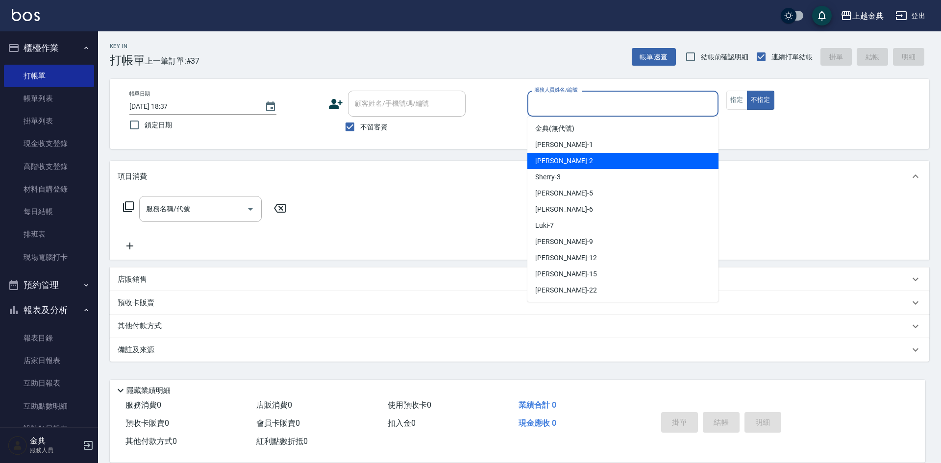
click at [564, 175] on div "Sherry -3" at bounding box center [622, 177] width 191 height 16
type input "Sherry-3"
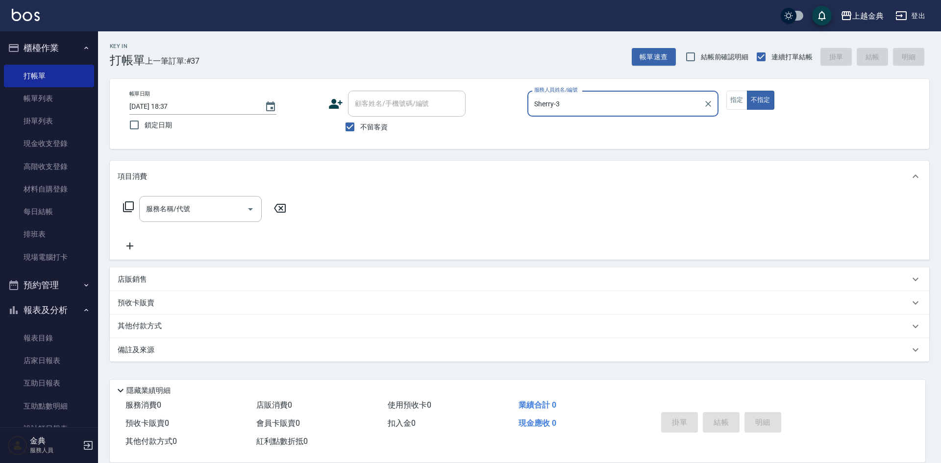
click at [124, 211] on icon at bounding box center [128, 206] width 11 height 11
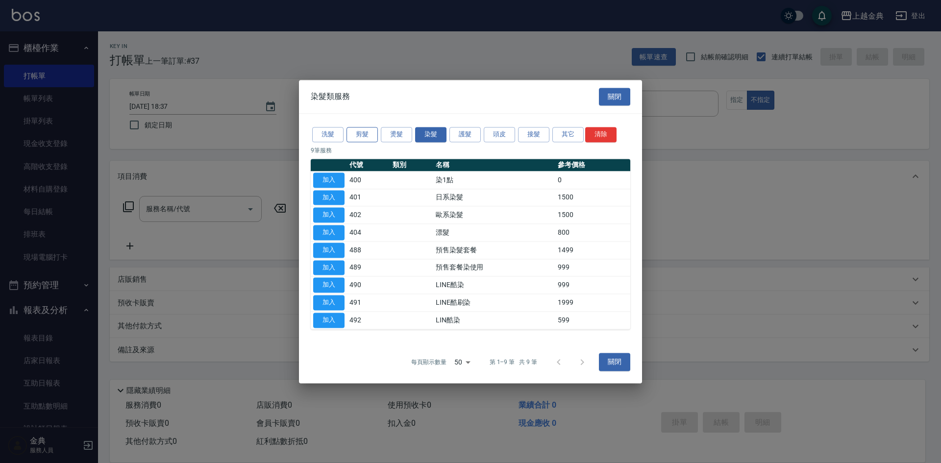
click at [367, 129] on button "剪髮" at bounding box center [361, 134] width 31 height 15
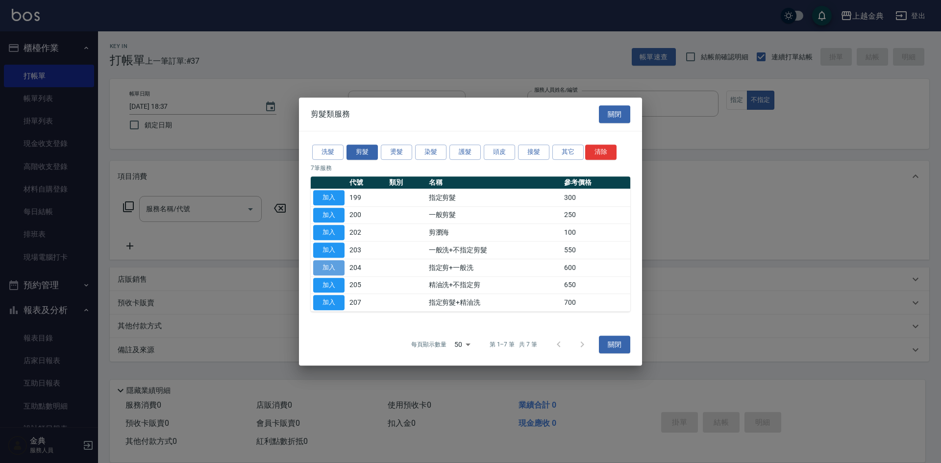
click at [326, 273] on button "加入" at bounding box center [328, 267] width 31 height 15
type input "指定剪+一般洗(204)"
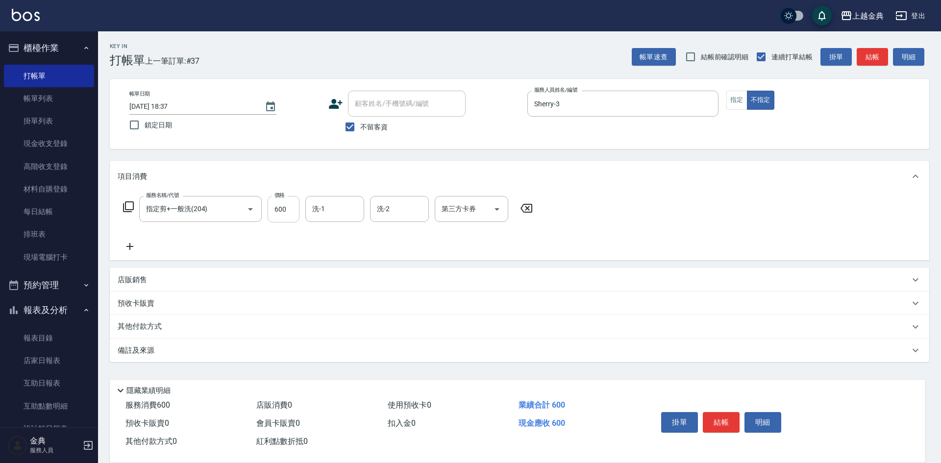
click at [289, 215] on input "600" at bounding box center [284, 209] width 32 height 26
type input "650"
click at [721, 419] on button "結帳" at bounding box center [721, 422] width 37 height 21
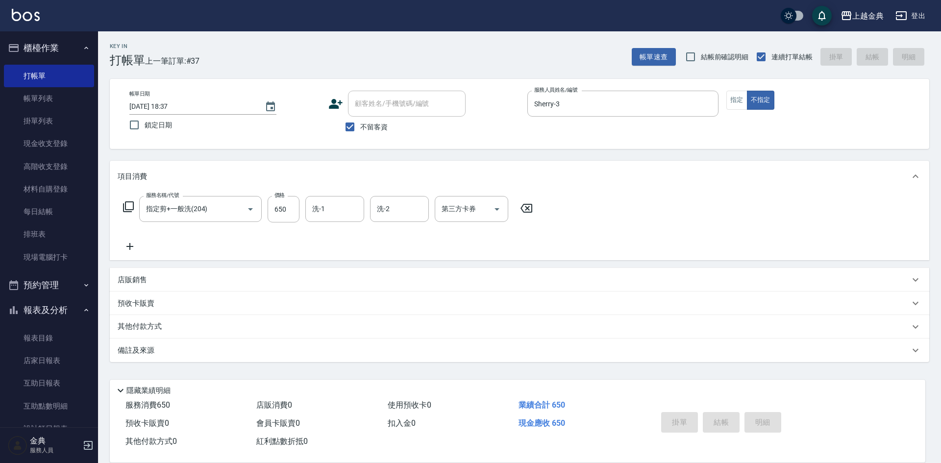
type input "[DATE] 19:03"
click at [735, 98] on button "指定" at bounding box center [736, 100] width 21 height 19
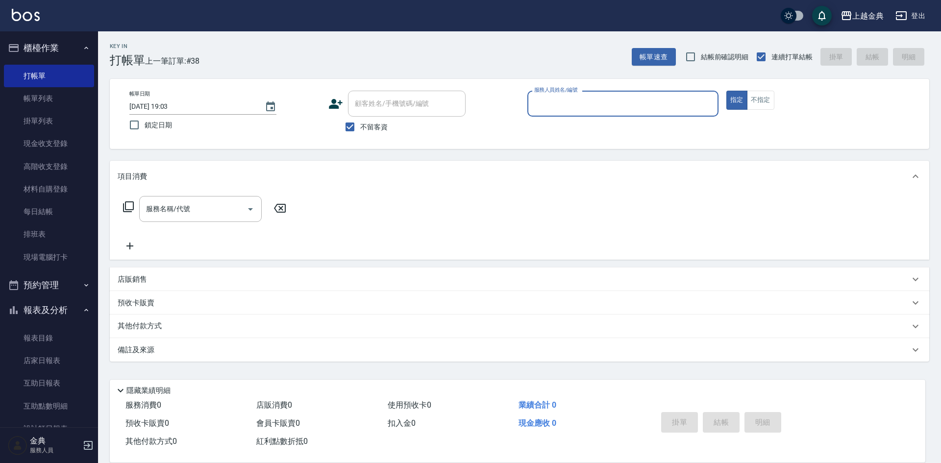
click at [690, 106] on input "服務人員姓名/編號" at bounding box center [623, 103] width 182 height 17
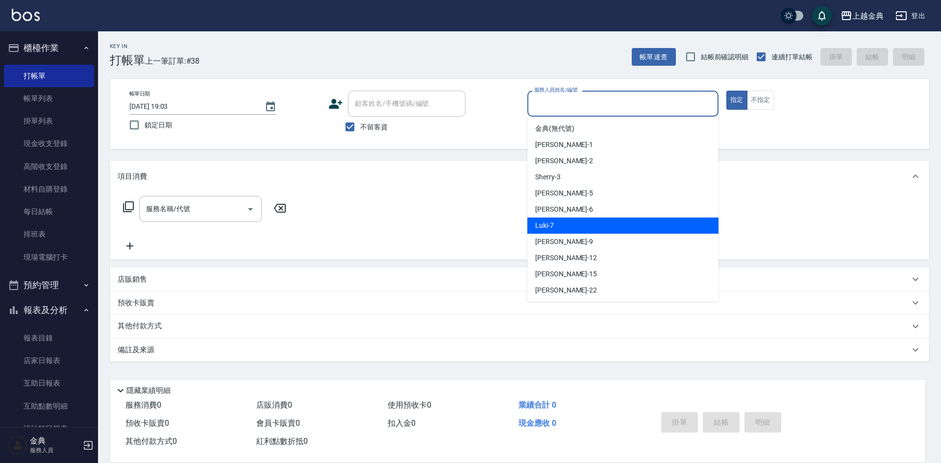
click at [608, 230] on div "Luki -7" at bounding box center [622, 226] width 191 height 16
type input "Luki-7"
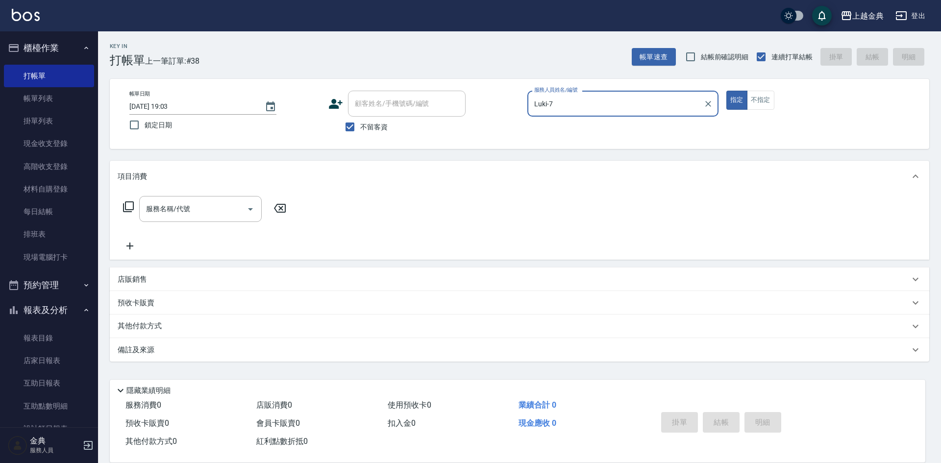
click at [128, 202] on icon at bounding box center [128, 206] width 11 height 11
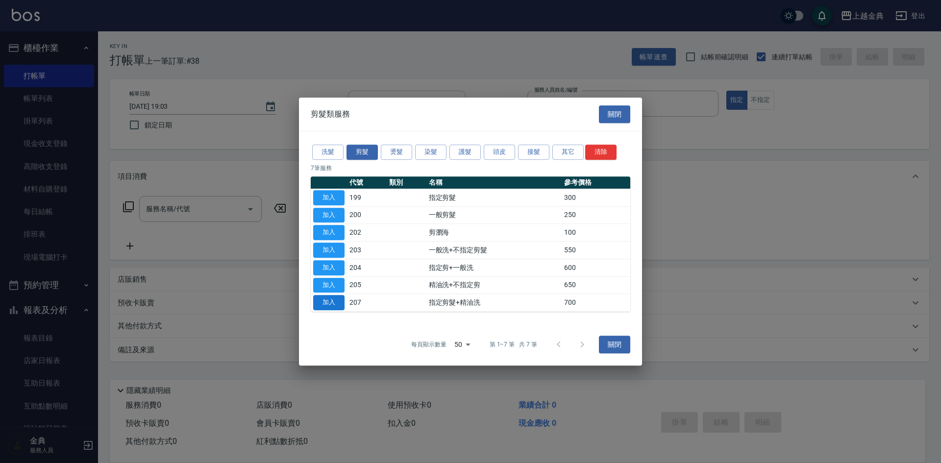
click at [344, 305] on td "加入" at bounding box center [329, 303] width 36 height 18
click at [322, 296] on button "加入" at bounding box center [328, 302] width 31 height 15
type input "指定剪髮+精油洗(207)"
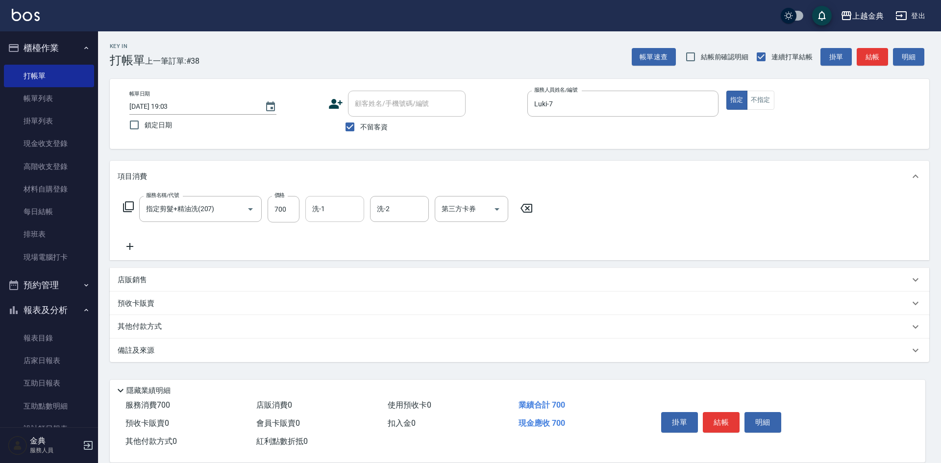
drag, startPoint x: 327, startPoint y: 205, endPoint x: 329, endPoint y: 210, distance: 5.5
click at [328, 207] on div "洗-1" at bounding box center [334, 209] width 59 height 26
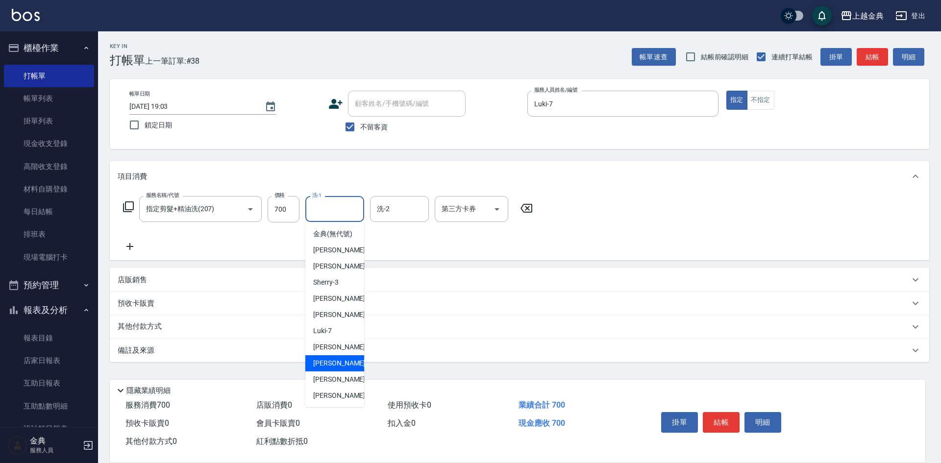
click at [342, 368] on span "[PERSON_NAME]-12" at bounding box center [344, 363] width 62 height 10
type input "[PERSON_NAME]-12"
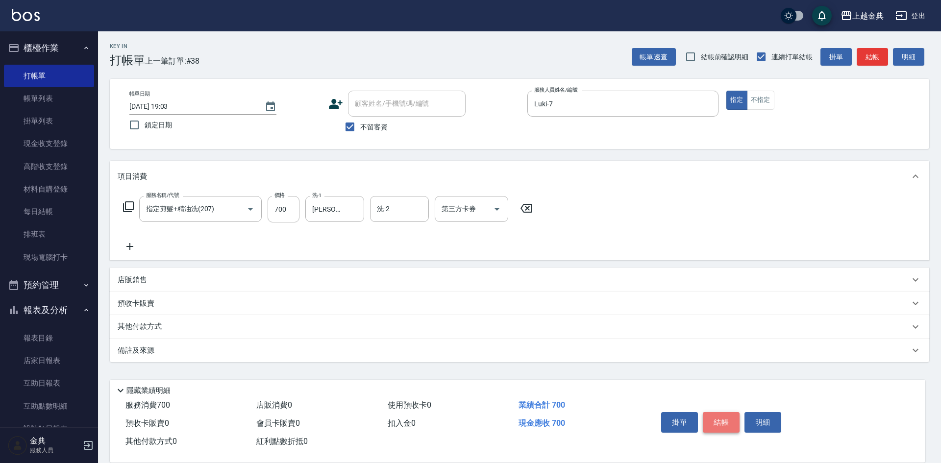
click at [721, 417] on button "結帳" at bounding box center [721, 422] width 37 height 21
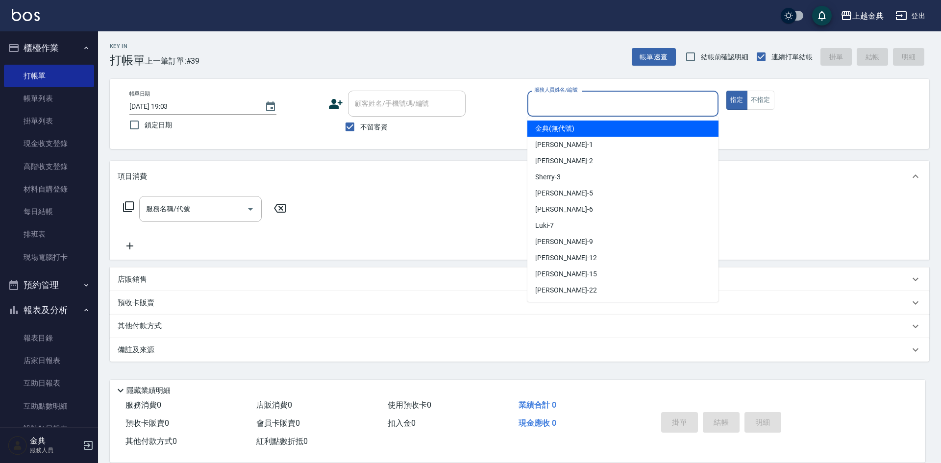
click at [676, 99] on input "服務人員姓名/編號" at bounding box center [623, 103] width 182 height 17
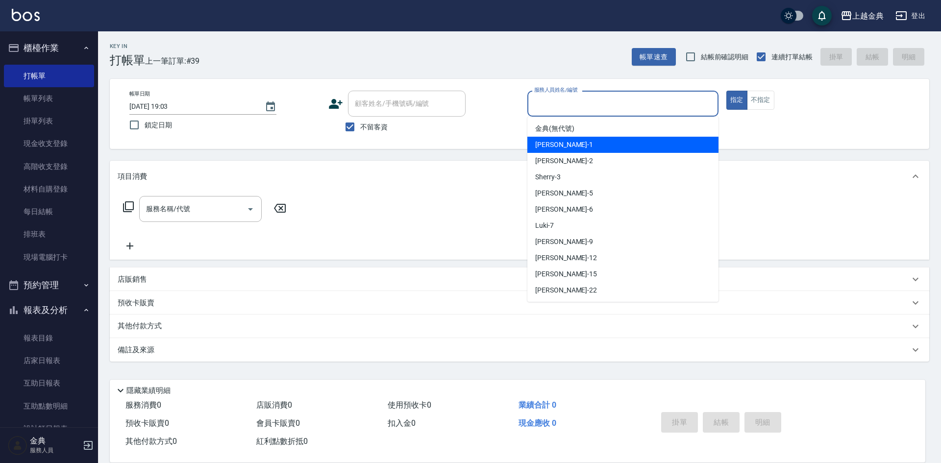
drag, startPoint x: 663, startPoint y: 142, endPoint x: 658, endPoint y: 144, distance: 5.7
click at [663, 142] on div "Emma -1" at bounding box center [622, 145] width 191 height 16
type input "Emma-1"
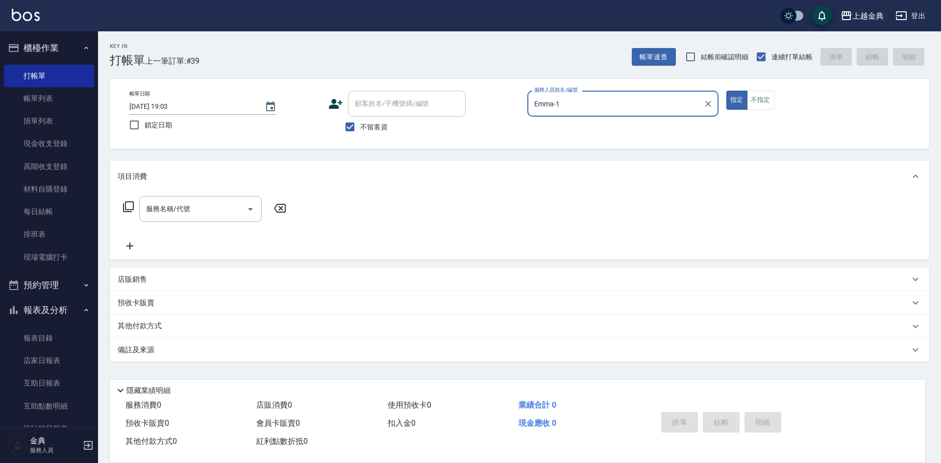
click at [122, 211] on div "服務名稱/代號 服務名稱/代號" at bounding box center [205, 209] width 174 height 26
click at [136, 207] on div "服務名稱/代號 服務名稱/代號" at bounding box center [205, 209] width 174 height 26
click at [132, 206] on icon at bounding box center [129, 207] width 12 height 12
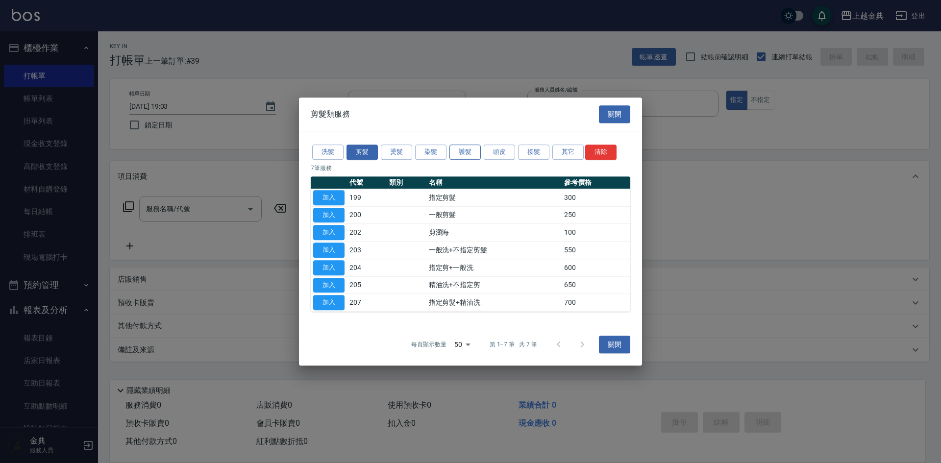
click at [474, 151] on button "護髮" at bounding box center [464, 152] width 31 height 15
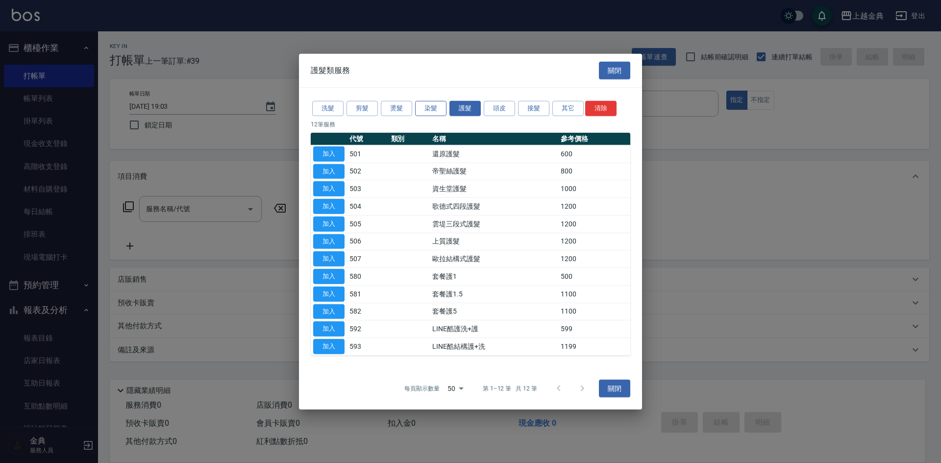
click at [429, 109] on button "染髮" at bounding box center [430, 108] width 31 height 15
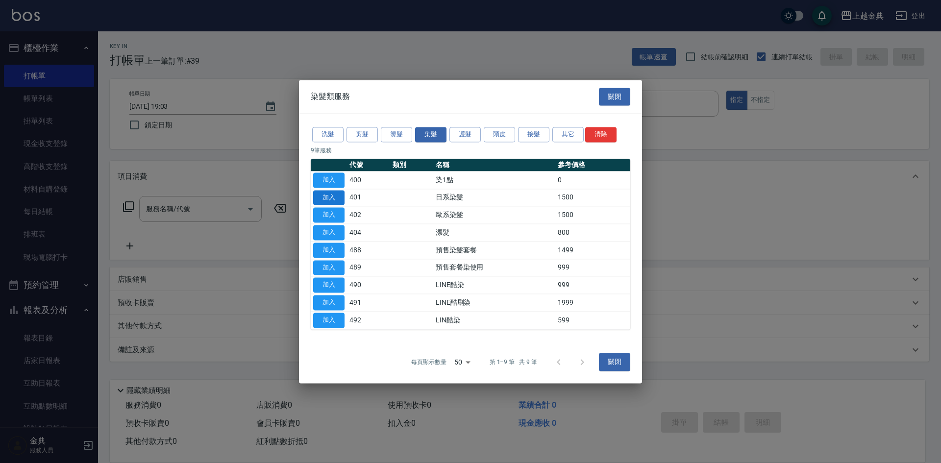
click at [333, 200] on button "加入" at bounding box center [328, 197] width 31 height 15
type input "日系染髮(401)"
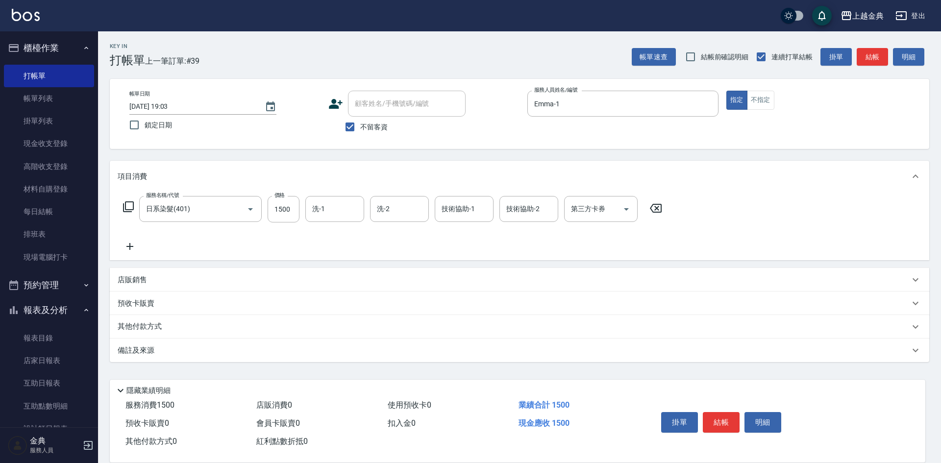
click at [300, 211] on div "服務名稱/代號 日系染髮(401) 服務名稱/代號 價格 1500 價格 洗-1 洗-1 洗-2 洗-2 技術協助-1 技術協助-1 技術協助-2 技術協助-…" at bounding box center [393, 209] width 550 height 26
click at [293, 210] on input "1500" at bounding box center [284, 209] width 32 height 26
type input "2600"
click at [338, 206] on input "洗-1" at bounding box center [335, 208] width 50 height 17
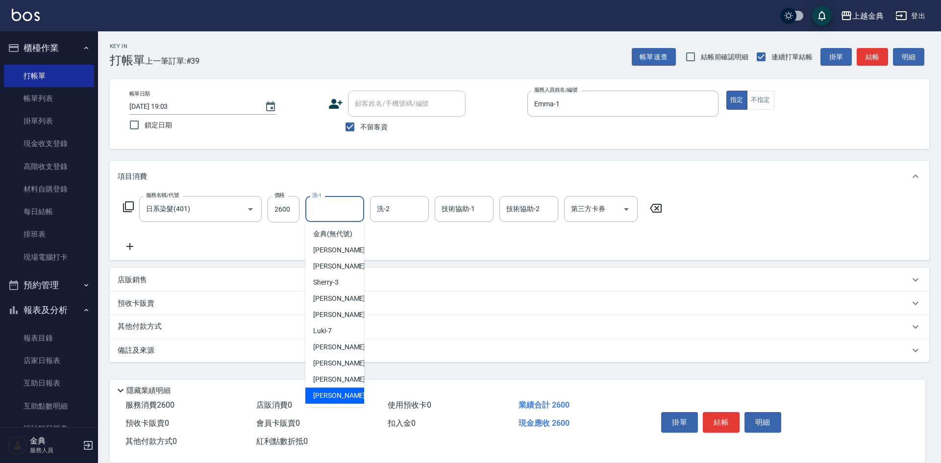
click at [339, 401] on div "[PERSON_NAME] -22" at bounding box center [334, 396] width 59 height 16
type input "[PERSON_NAME]-22"
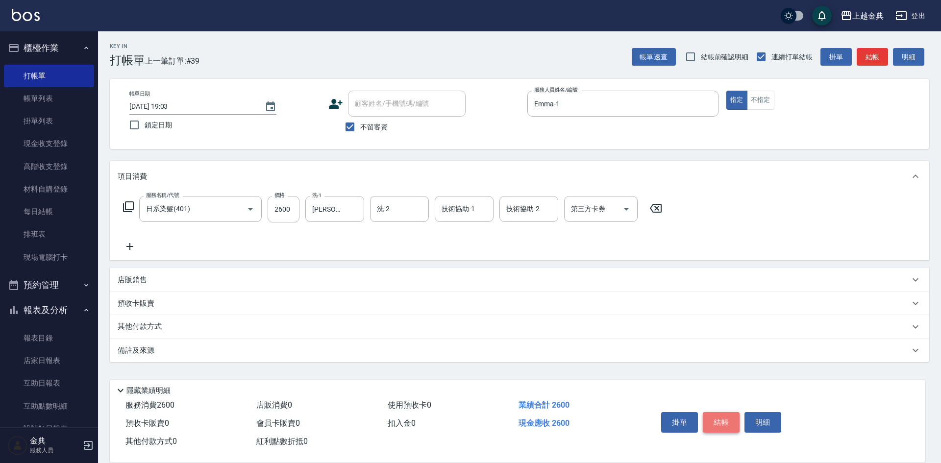
click at [721, 418] on button "結帳" at bounding box center [721, 422] width 37 height 21
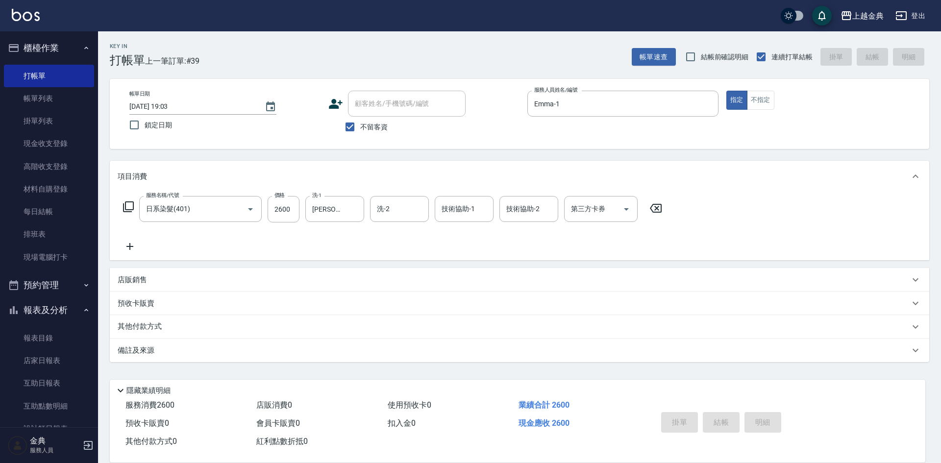
type input "[DATE] 19:05"
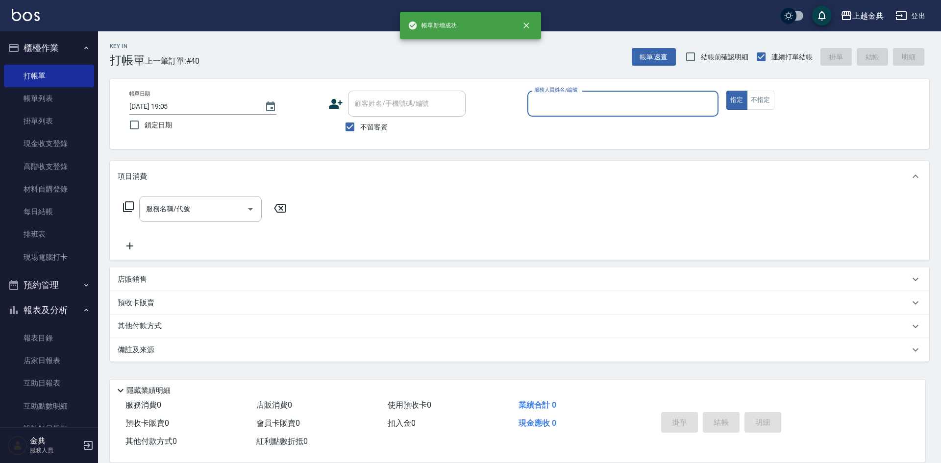
click at [637, 104] on input "服務人員姓名/編號" at bounding box center [623, 103] width 182 height 17
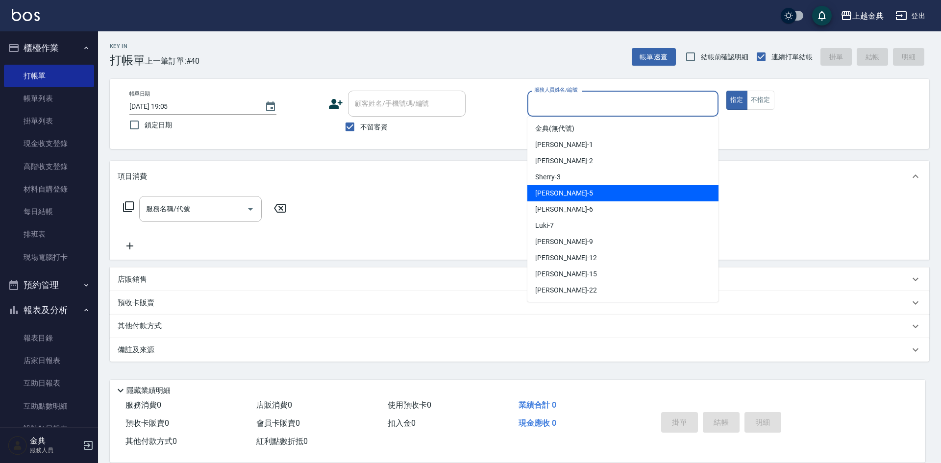
drag, startPoint x: 621, startPoint y: 196, endPoint x: 595, endPoint y: 197, distance: 26.0
click at [621, 197] on div "[PERSON_NAME] -5" at bounding box center [622, 193] width 191 height 16
type input "[PERSON_NAME]-5"
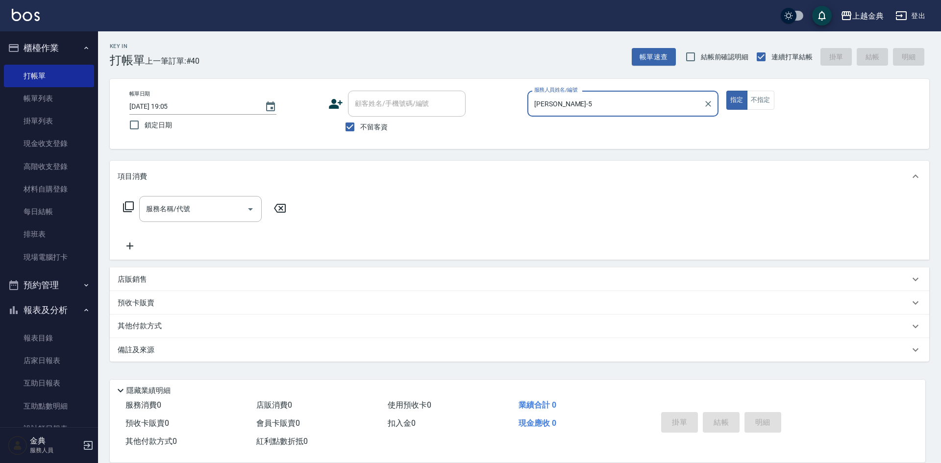
click at [124, 207] on icon at bounding box center [128, 206] width 11 height 11
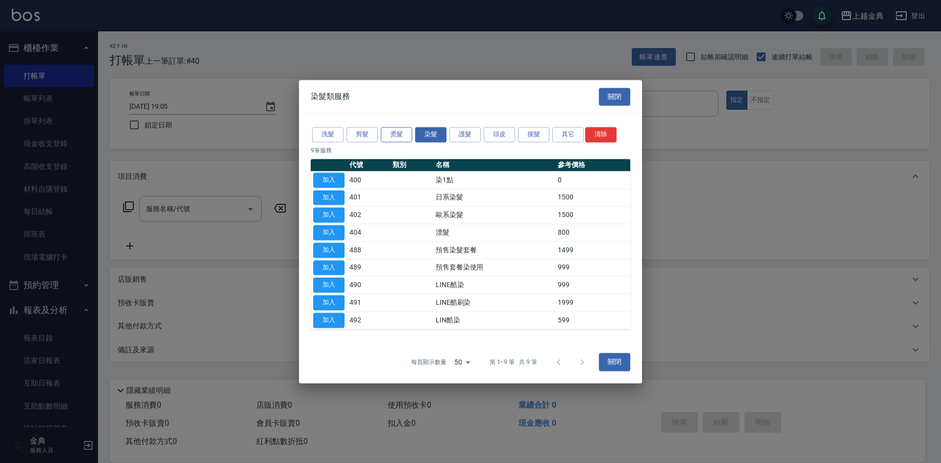
click at [395, 140] on button "燙髮" at bounding box center [396, 134] width 31 height 15
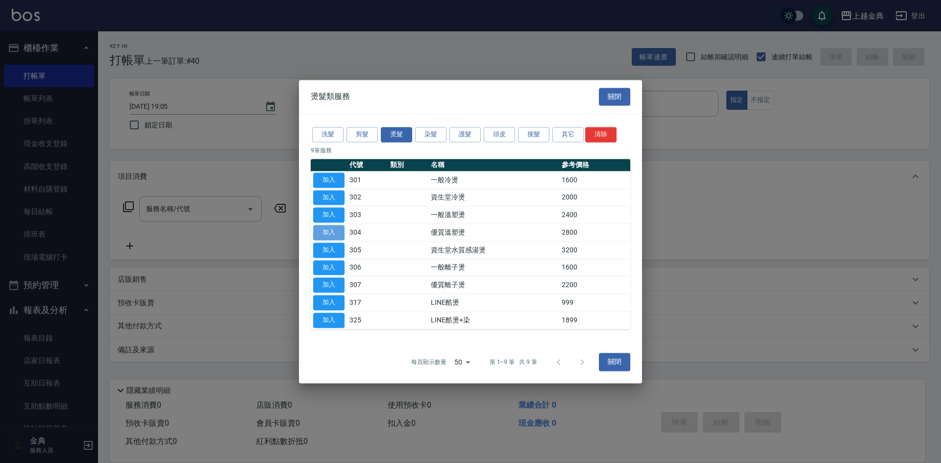
click at [335, 233] on button "加入" at bounding box center [328, 232] width 31 height 15
type input "優質溫塑燙(304)"
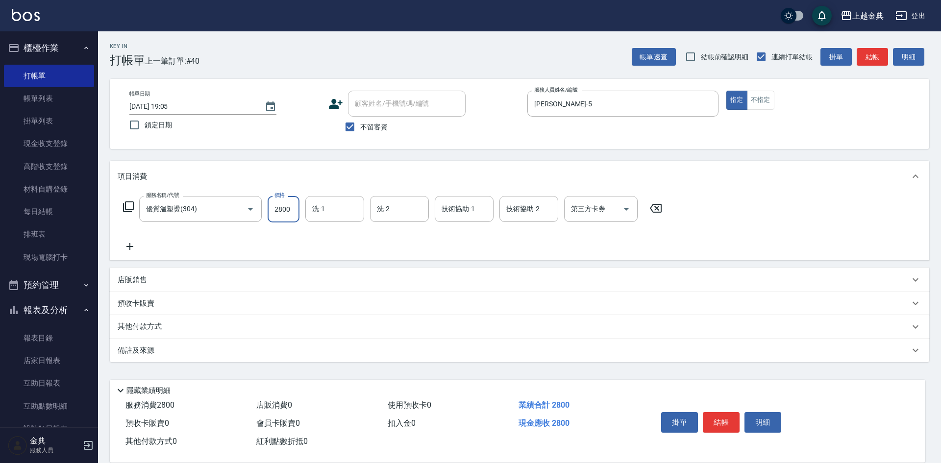
click at [277, 209] on input "2800" at bounding box center [284, 209] width 32 height 26
type input "3499"
click at [147, 317] on div "其他付款方式" at bounding box center [519, 327] width 819 height 24
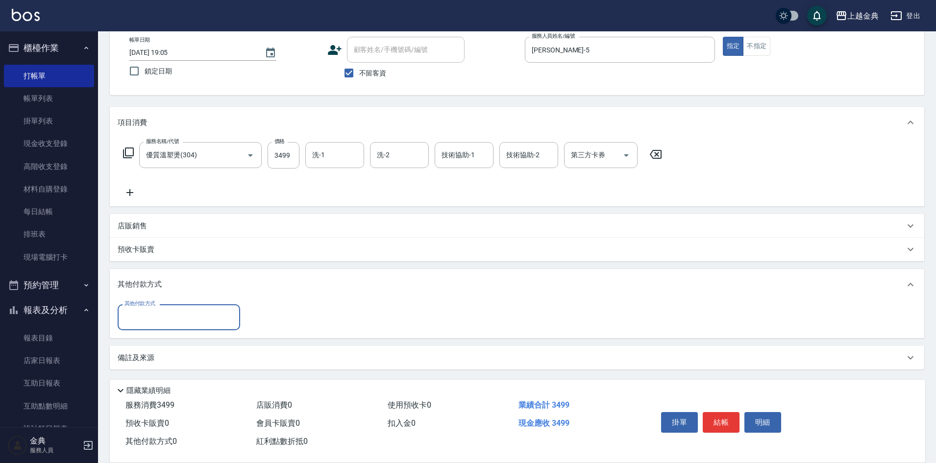
scroll to position [54, 0]
click at [146, 312] on input "其他付款方式" at bounding box center [179, 316] width 114 height 17
click at [161, 365] on span "信用卡" at bounding box center [179, 358] width 123 height 16
type input "信用卡"
type input "3499"
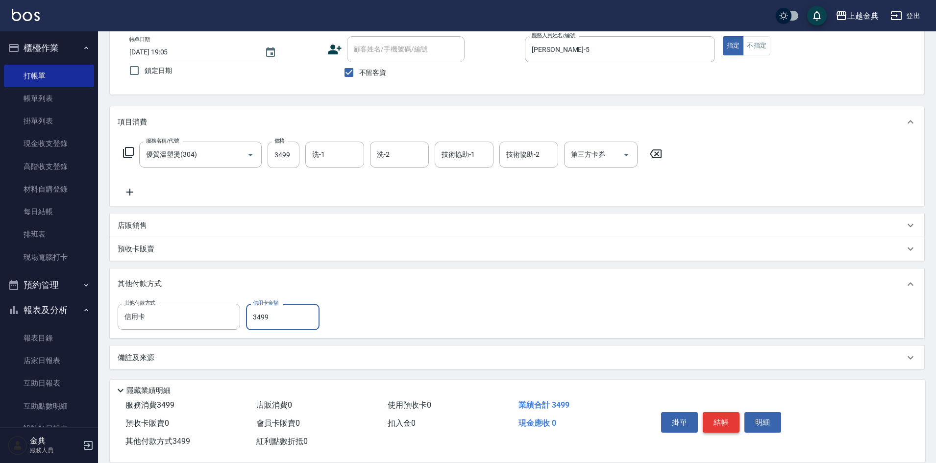
click at [719, 416] on button "結帳" at bounding box center [721, 422] width 37 height 21
type input "[DATE] 19:06"
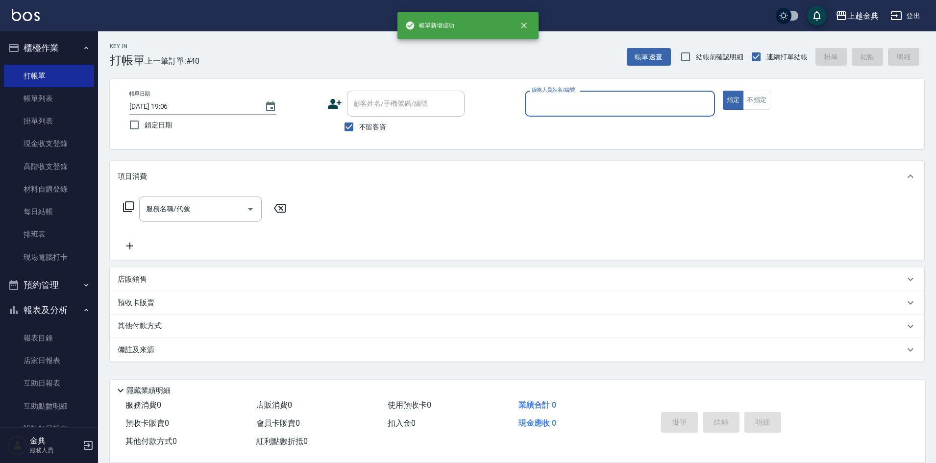
scroll to position [0, 0]
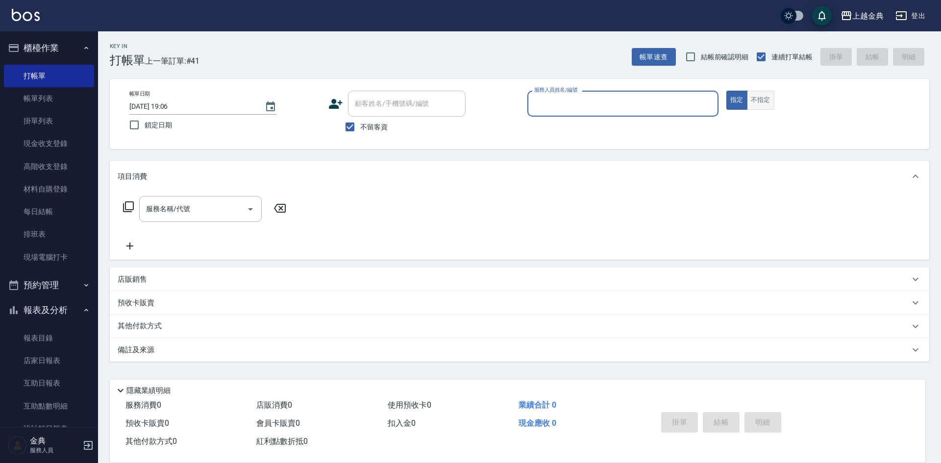
drag, startPoint x: 773, startPoint y: 91, endPoint x: 768, endPoint y: 92, distance: 4.9
click at [768, 92] on button "不指定" at bounding box center [760, 100] width 27 height 19
click at [649, 113] on div "服務人員姓名/編號" at bounding box center [622, 104] width 191 height 26
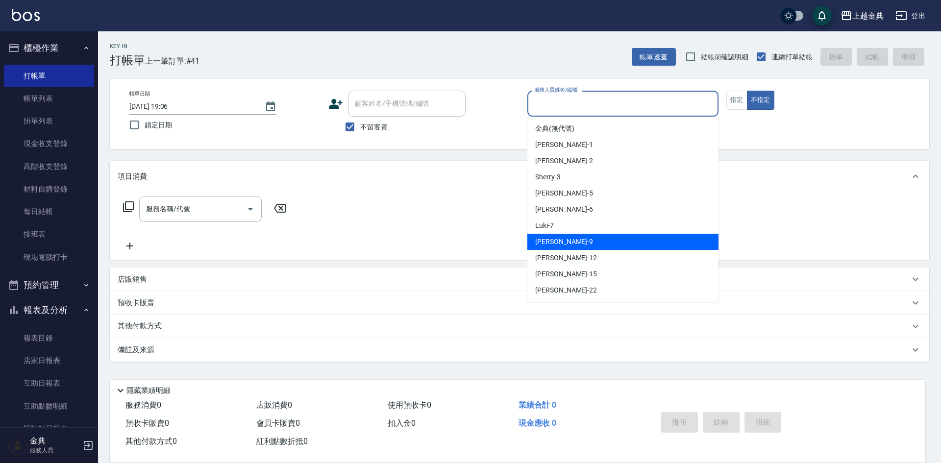
click at [605, 240] on div "[PERSON_NAME] -9" at bounding box center [622, 242] width 191 height 16
type input "[PERSON_NAME]-9"
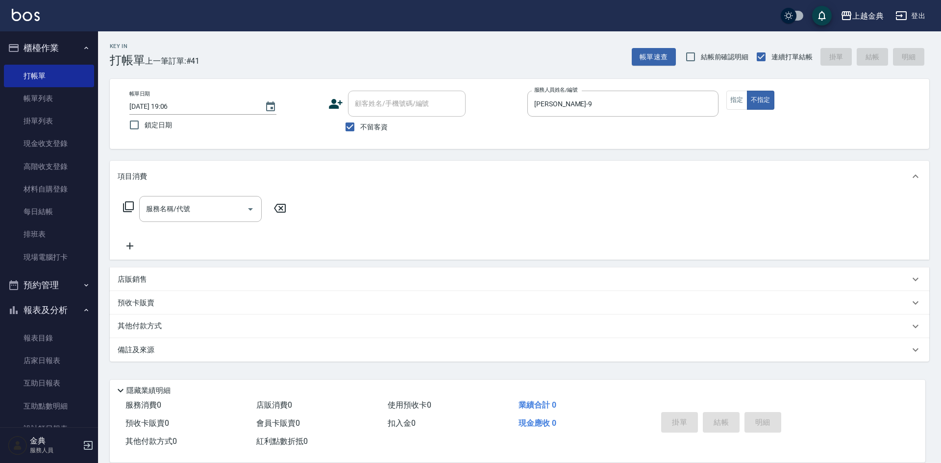
click at [133, 207] on icon at bounding box center [128, 206] width 11 height 11
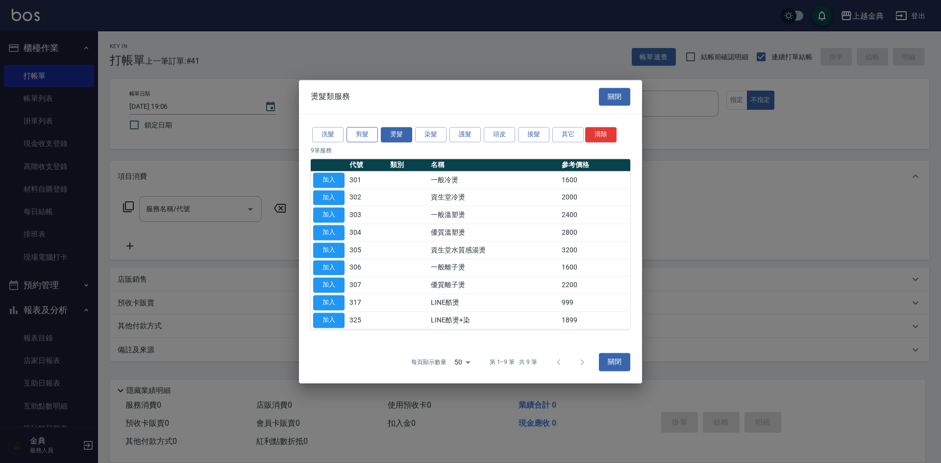
click at [367, 138] on button "剪髮" at bounding box center [361, 134] width 31 height 15
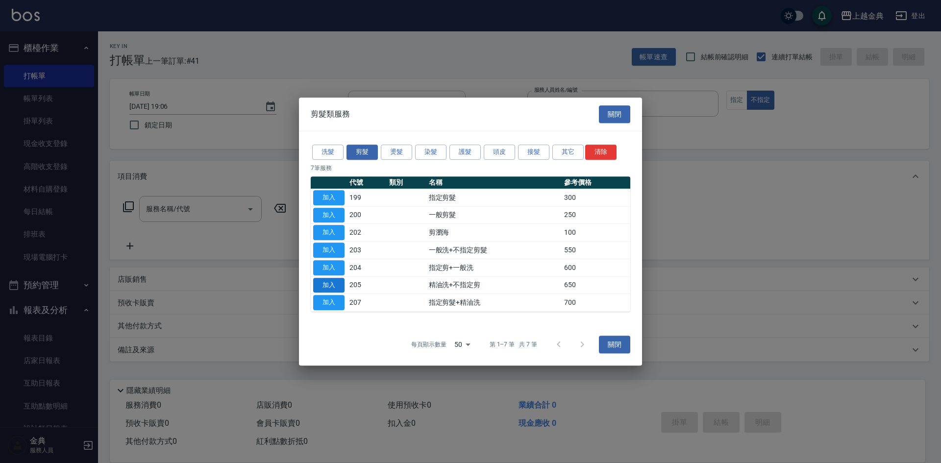
click at [333, 286] on button "加入" at bounding box center [328, 285] width 31 height 15
type input "精油洗+不指定剪(205)"
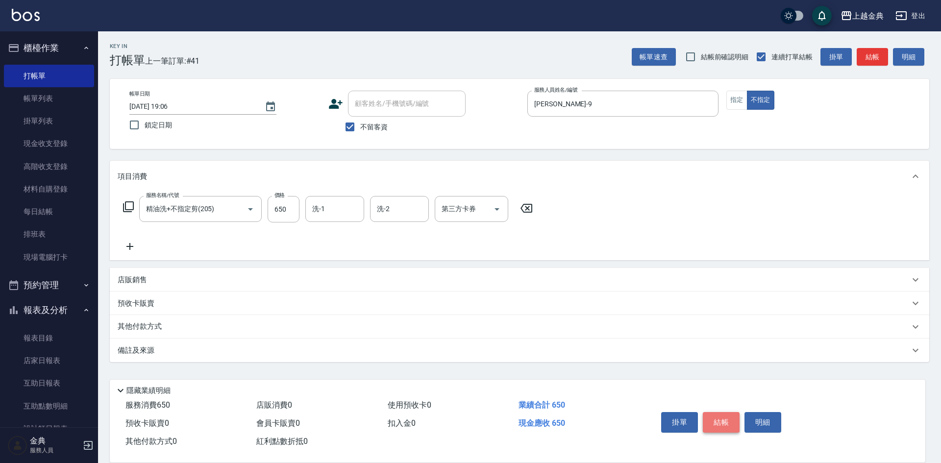
click at [729, 417] on button "結帳" at bounding box center [721, 422] width 37 height 21
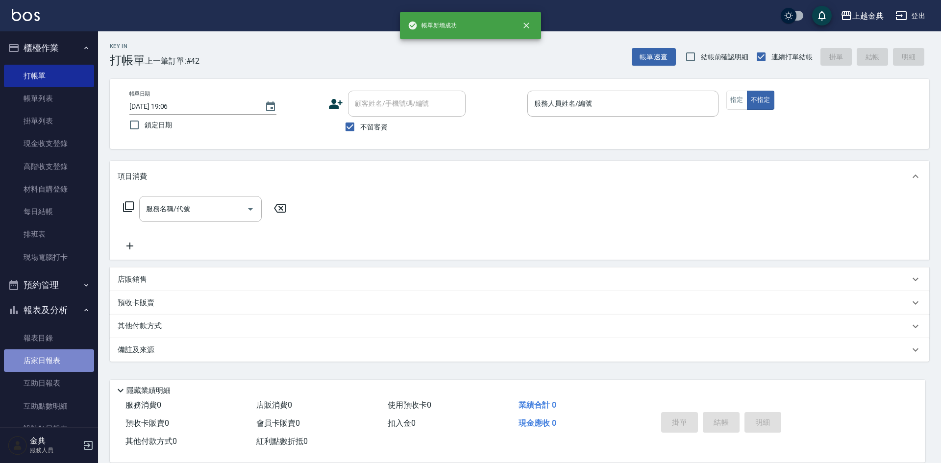
click at [67, 357] on link "店家日報表" at bounding box center [49, 360] width 90 height 23
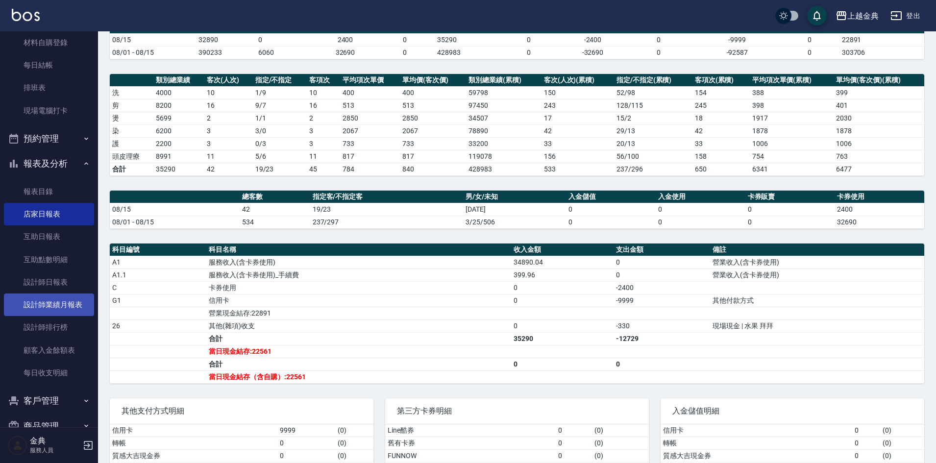
scroll to position [147, 0]
click at [58, 307] on link "設計師業績月報表" at bounding box center [49, 304] width 90 height 23
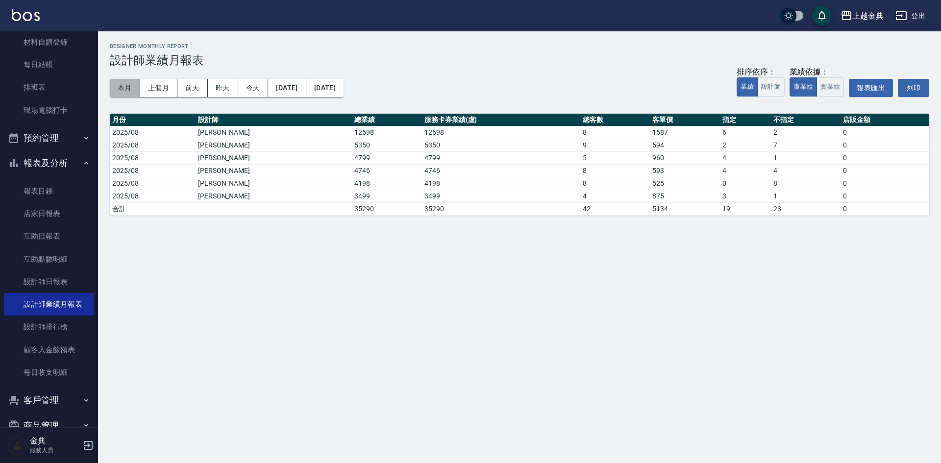
click at [118, 85] on button "本月" at bounding box center [125, 88] width 30 height 18
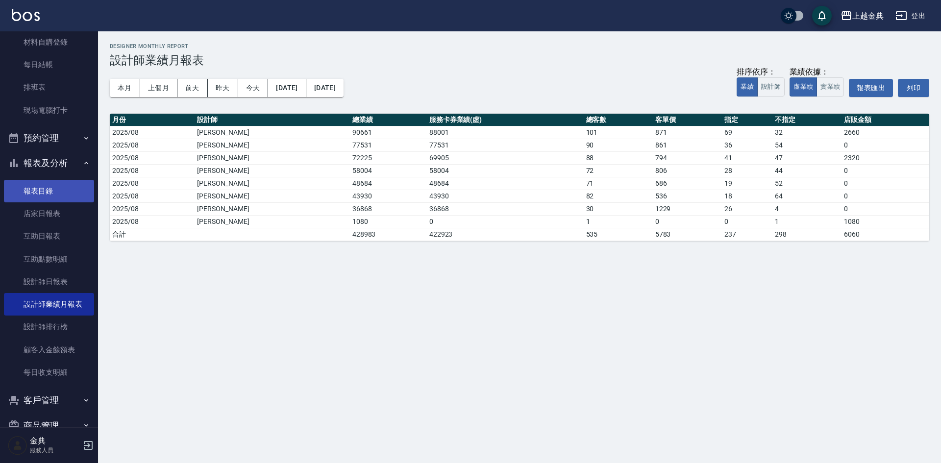
click at [46, 199] on link "報表目錄" at bounding box center [49, 191] width 90 height 23
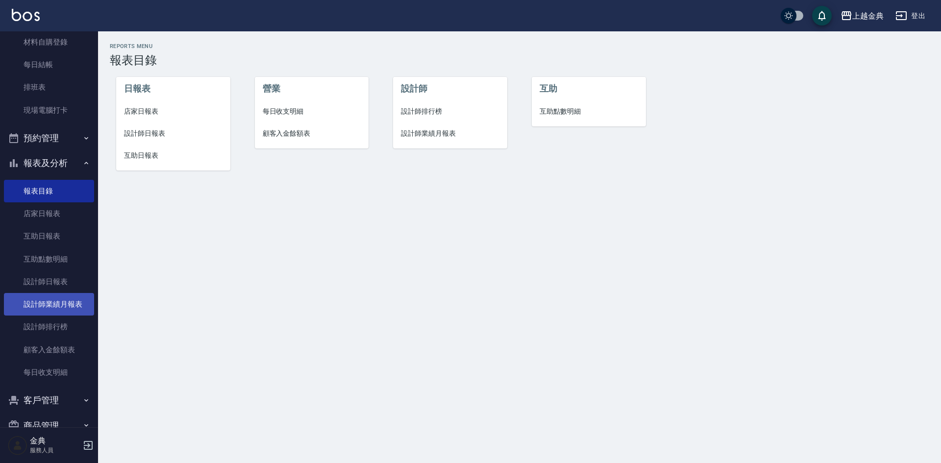
click at [65, 304] on link "設計師業績月報表" at bounding box center [49, 304] width 90 height 23
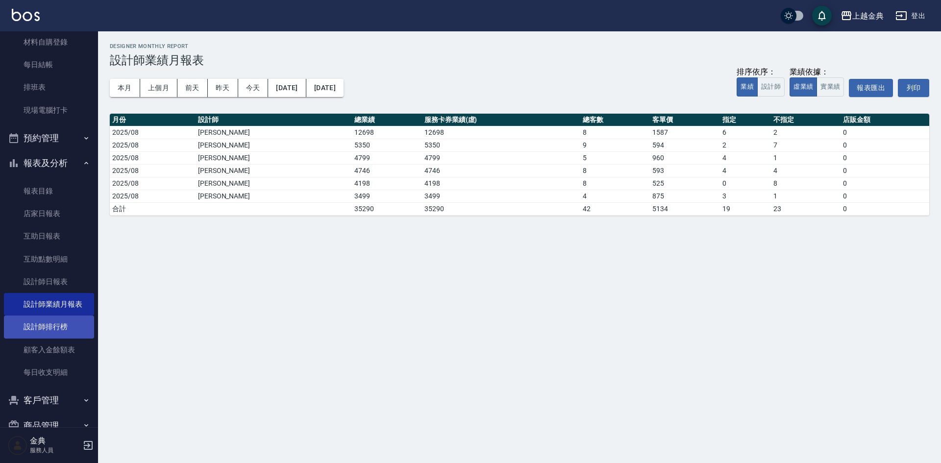
click at [61, 323] on link "設計師排行榜" at bounding box center [49, 327] width 90 height 23
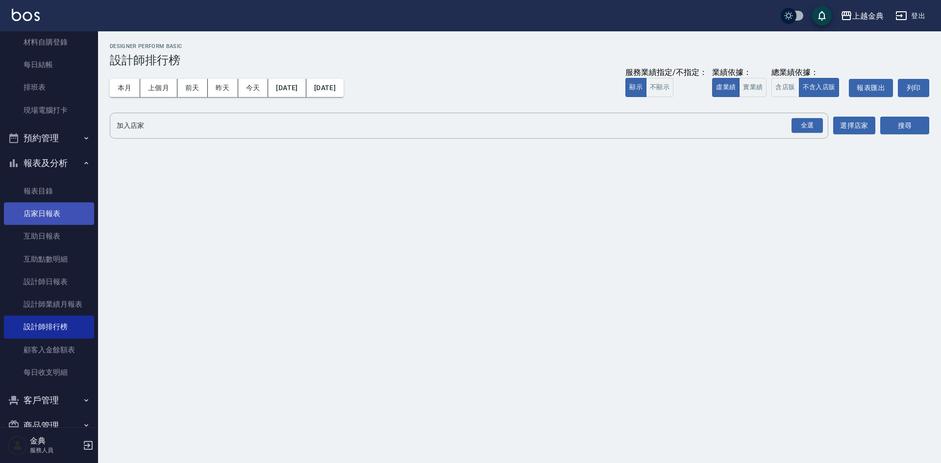
click at [52, 213] on link "店家日報表" at bounding box center [49, 213] width 90 height 23
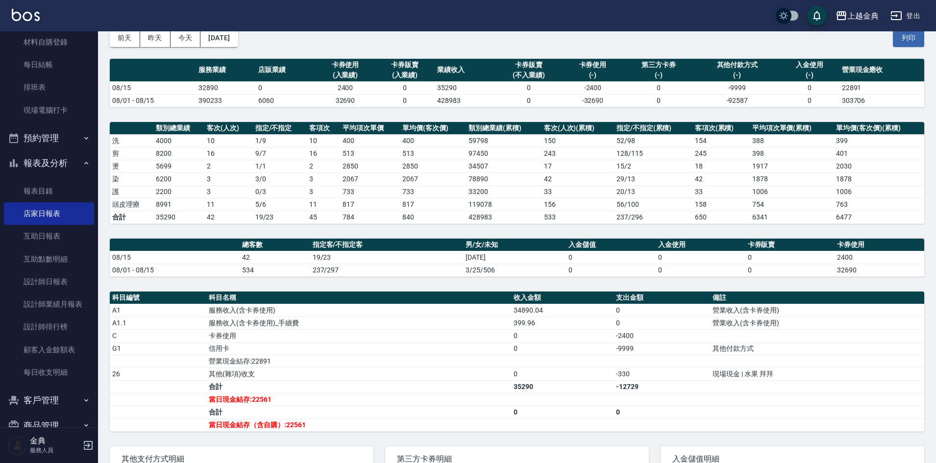
scroll to position [98, 0]
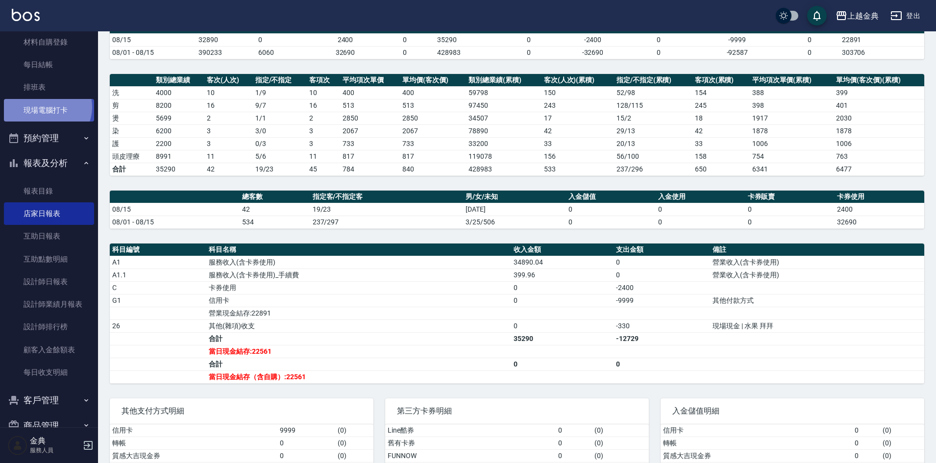
click at [47, 107] on link "現場電腦打卡" at bounding box center [49, 110] width 90 height 23
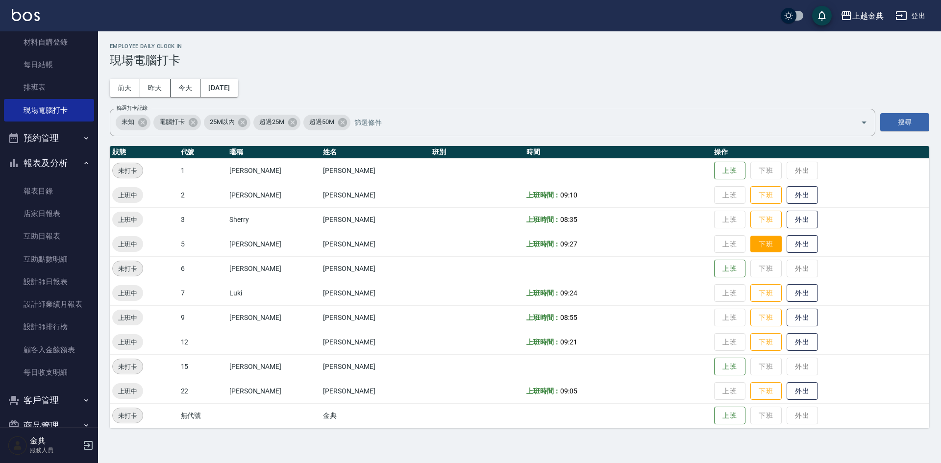
click at [750, 242] on button "下班" at bounding box center [765, 244] width 31 height 17
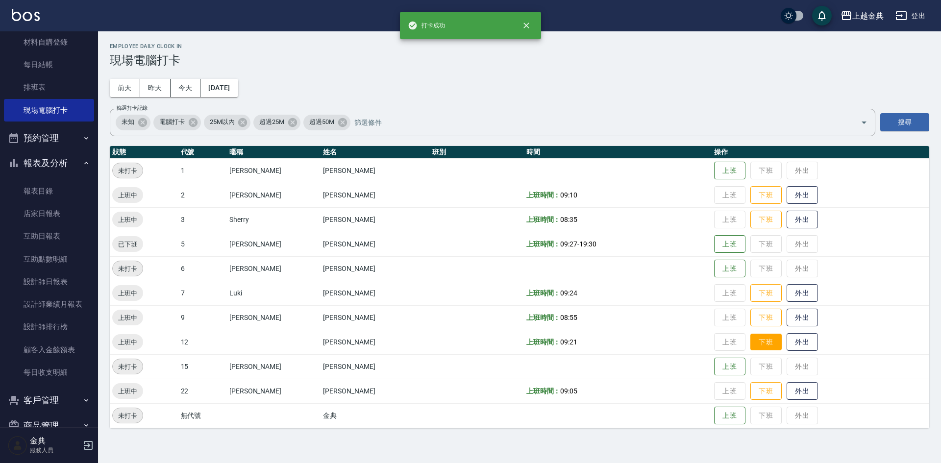
click at [758, 341] on button "下班" at bounding box center [765, 342] width 31 height 17
click at [751, 300] on button "下班" at bounding box center [765, 293] width 31 height 17
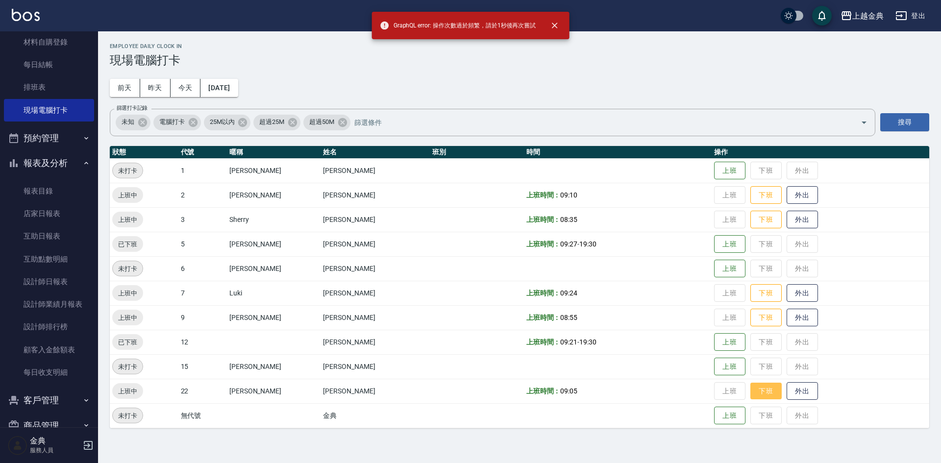
click at [750, 399] on button "下班" at bounding box center [765, 391] width 31 height 17
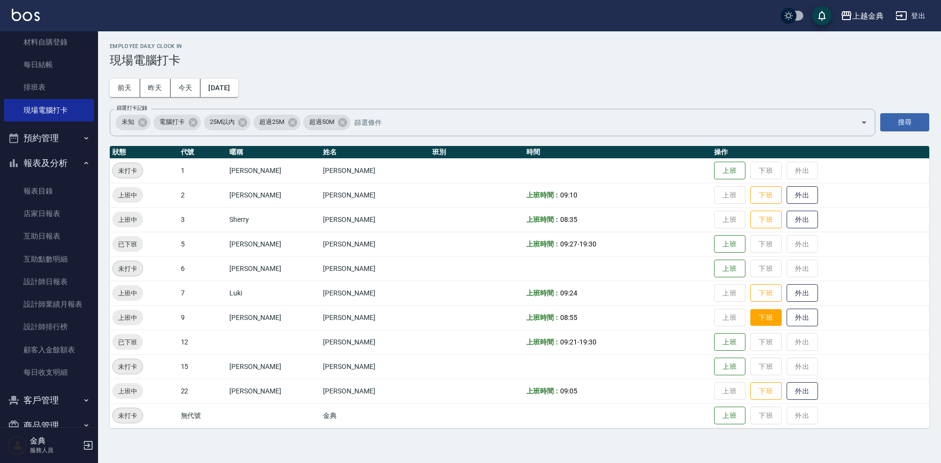
click at [750, 315] on button "下班" at bounding box center [765, 317] width 31 height 17
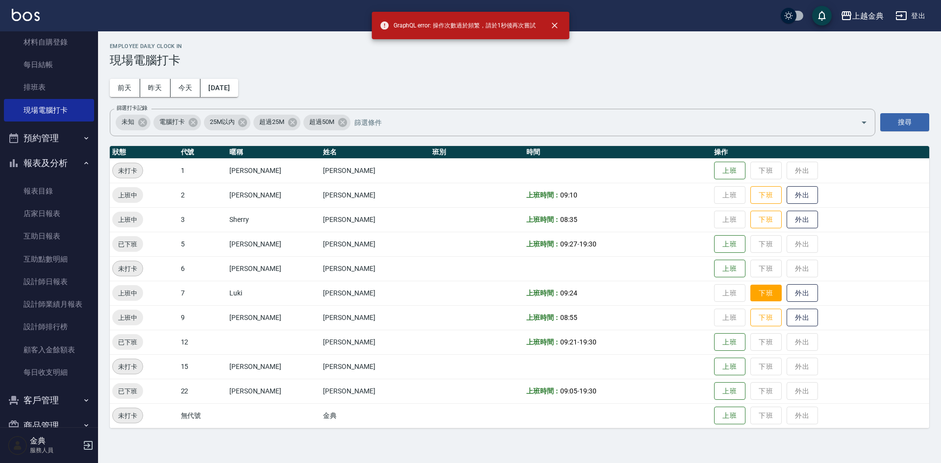
click at [750, 296] on button "下班" at bounding box center [765, 293] width 31 height 17
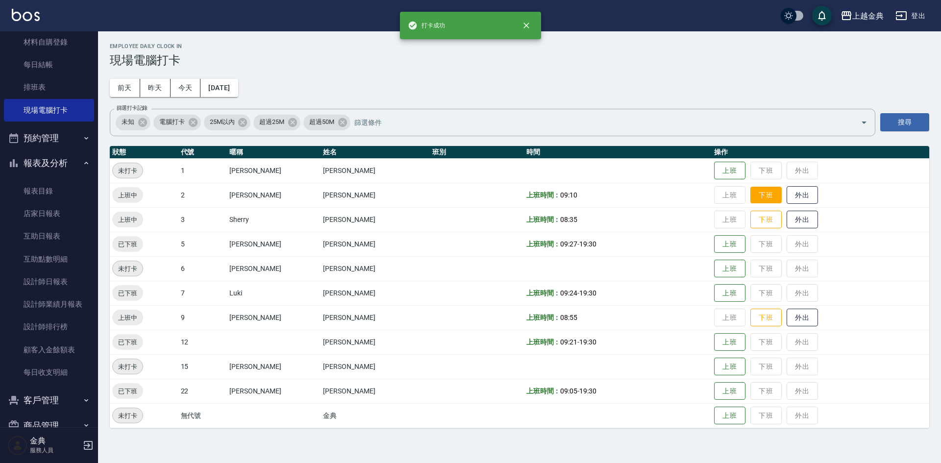
click at [750, 200] on button "下班" at bounding box center [765, 195] width 31 height 17
click at [750, 215] on button "下班" at bounding box center [765, 219] width 31 height 17
click at [750, 313] on button "下班" at bounding box center [765, 317] width 31 height 17
